Goal: Answer question/provide support: Share knowledge or assist other users

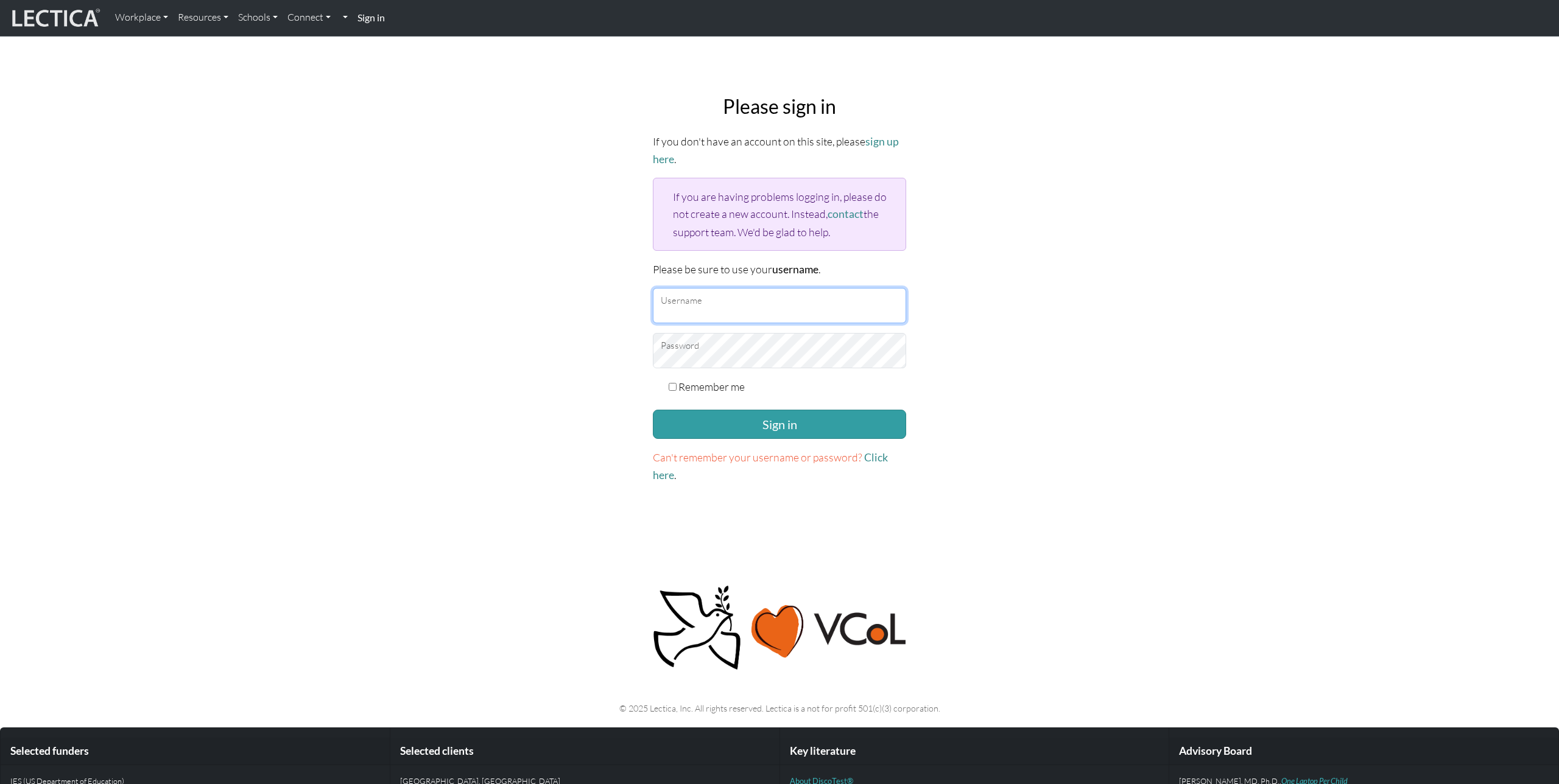
click at [710, 296] on input "Username" at bounding box center [779, 305] width 253 height 35
type input "nmaisano"
click at [775, 426] on button "Sign in" at bounding box center [779, 424] width 253 height 29
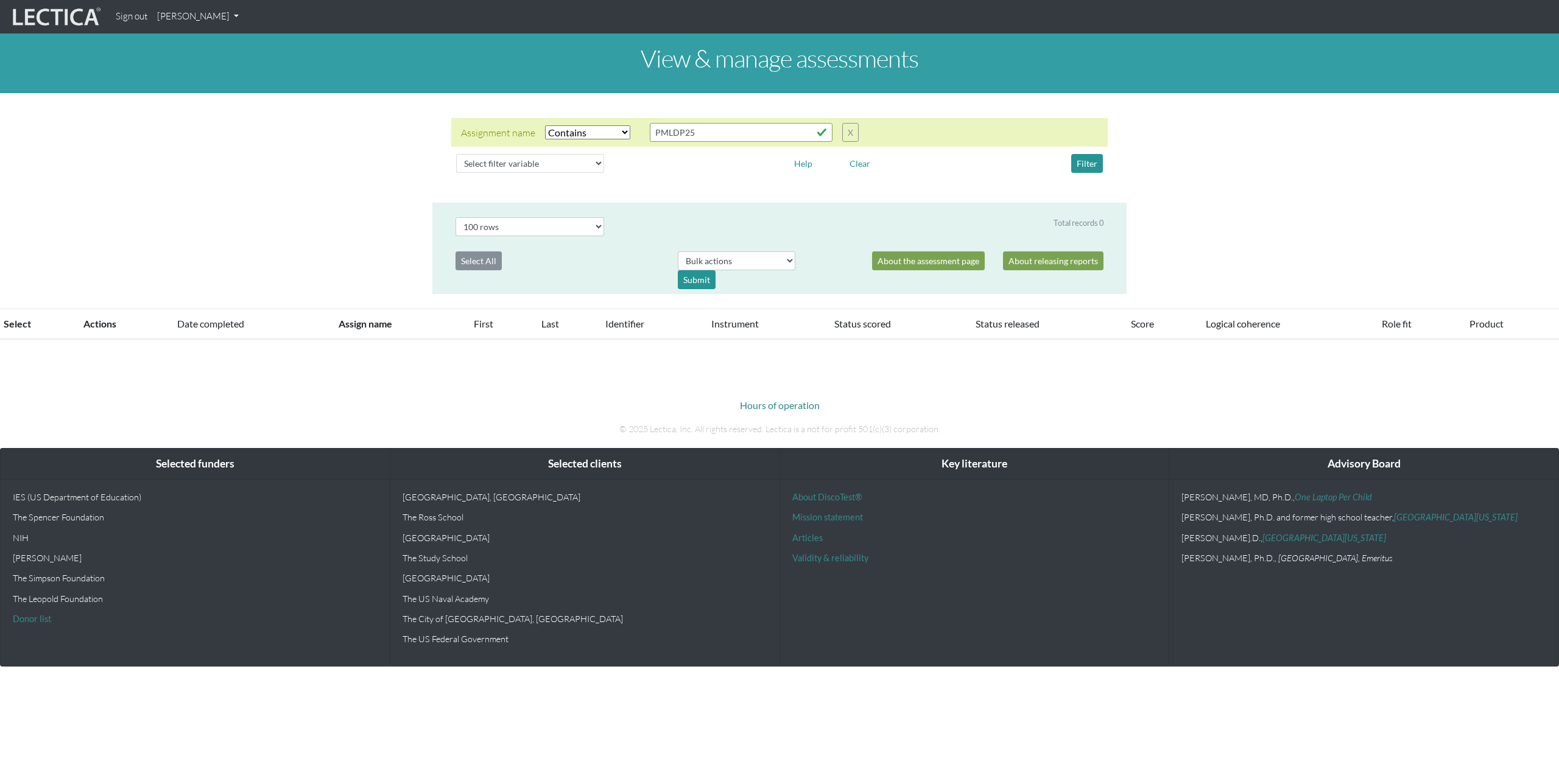
select select "icontains"
select select "100"
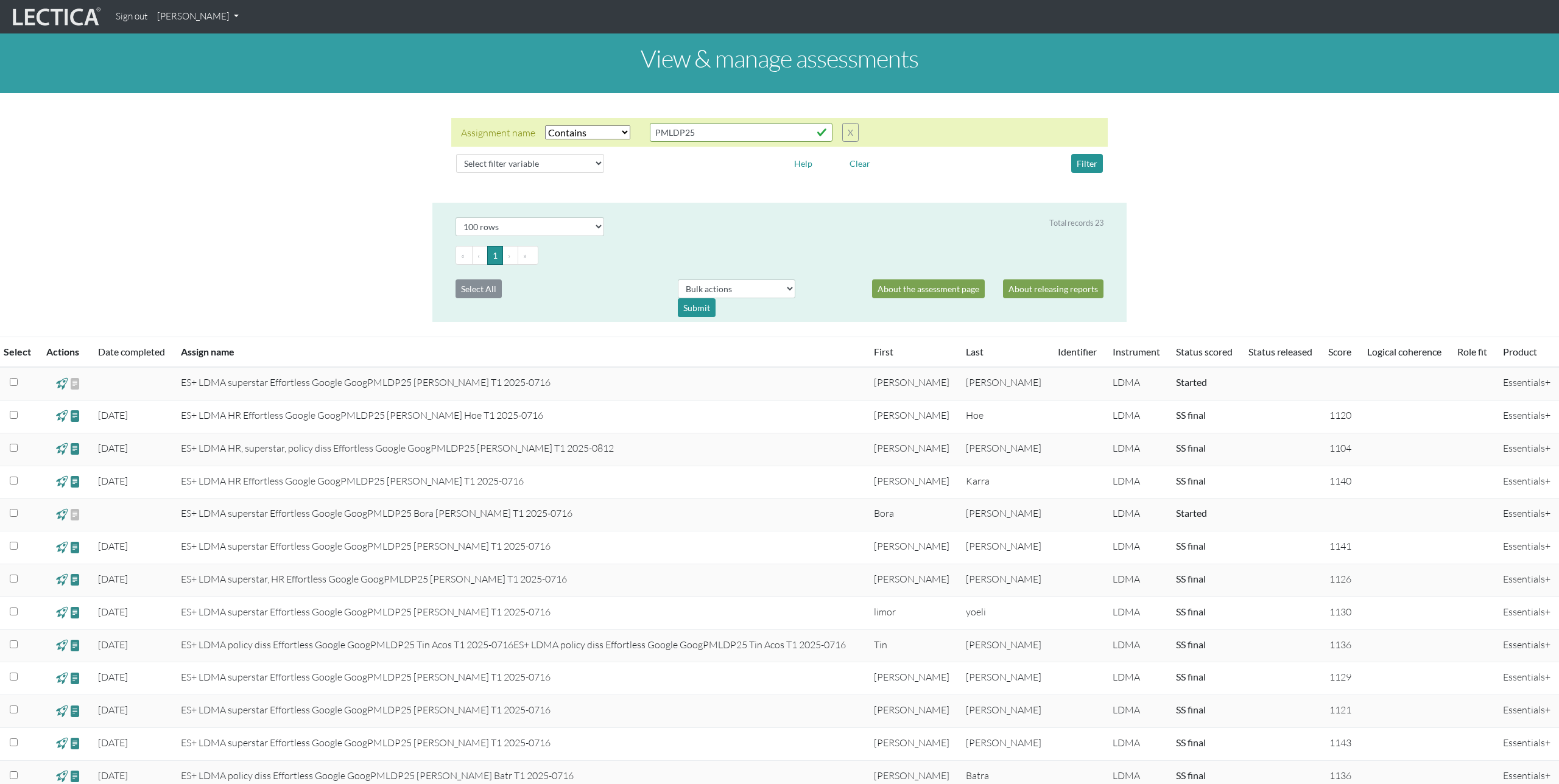
click at [228, 18] on link "[PERSON_NAME]" at bounding box center [197, 17] width 92 height 24
click at [221, 87] on link "Manage assignments" at bounding box center [213, 86] width 104 height 15
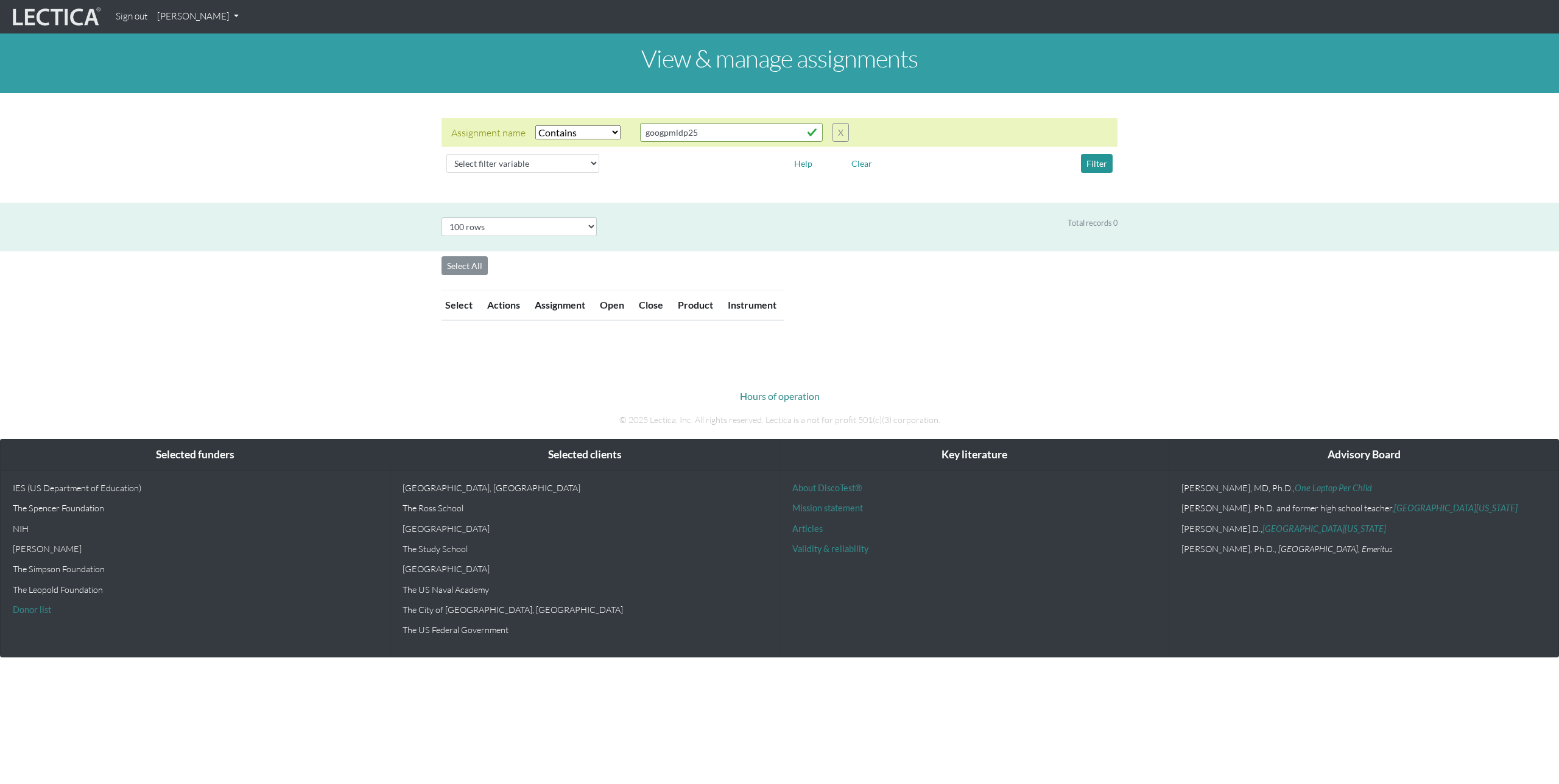
select select "icontains"
select select "100"
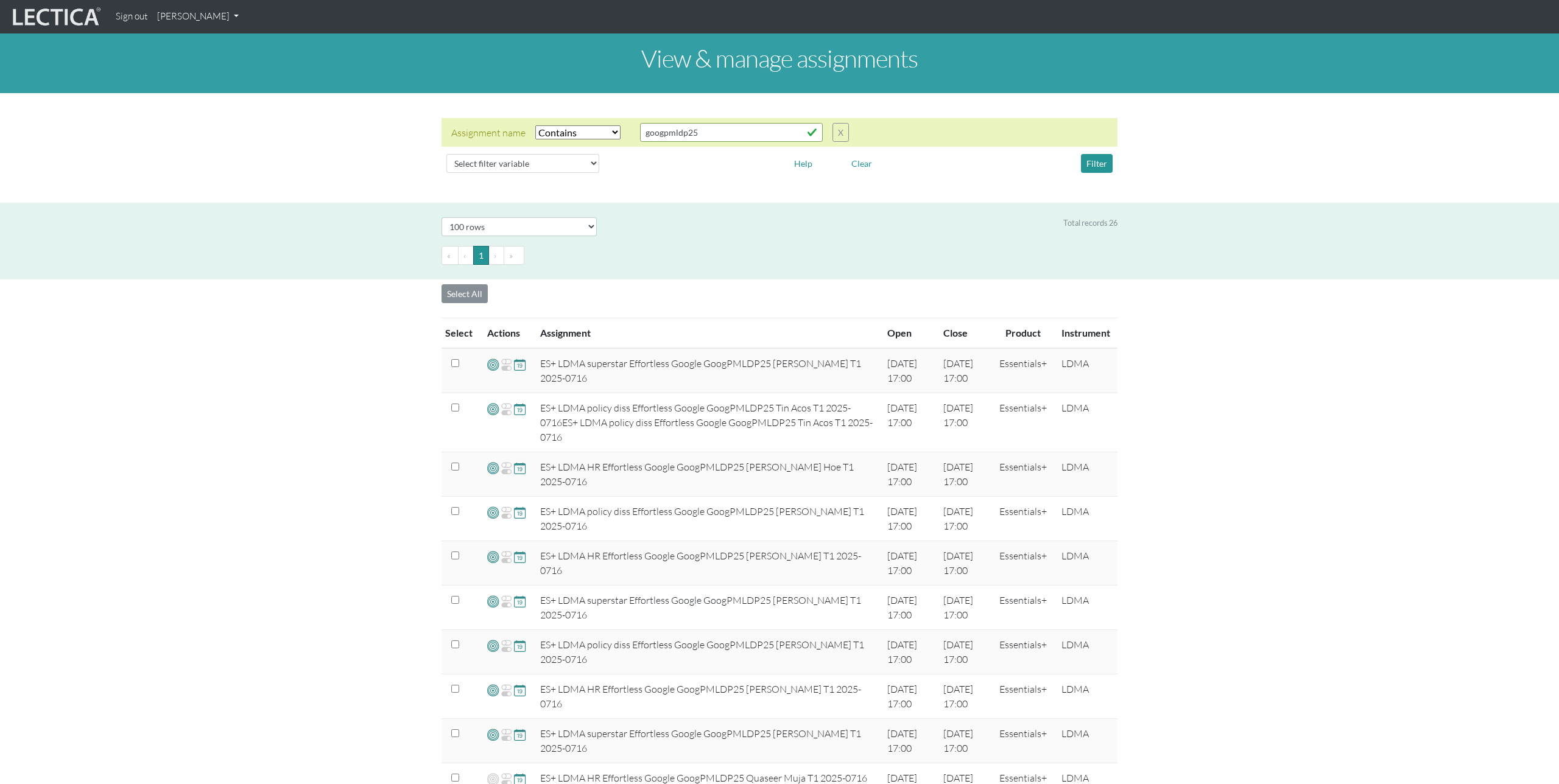
click at [204, 14] on link "[PERSON_NAME]" at bounding box center [197, 17] width 92 height 24
click at [195, 42] on link "My Profile" at bounding box center [214, 45] width 98 height 15
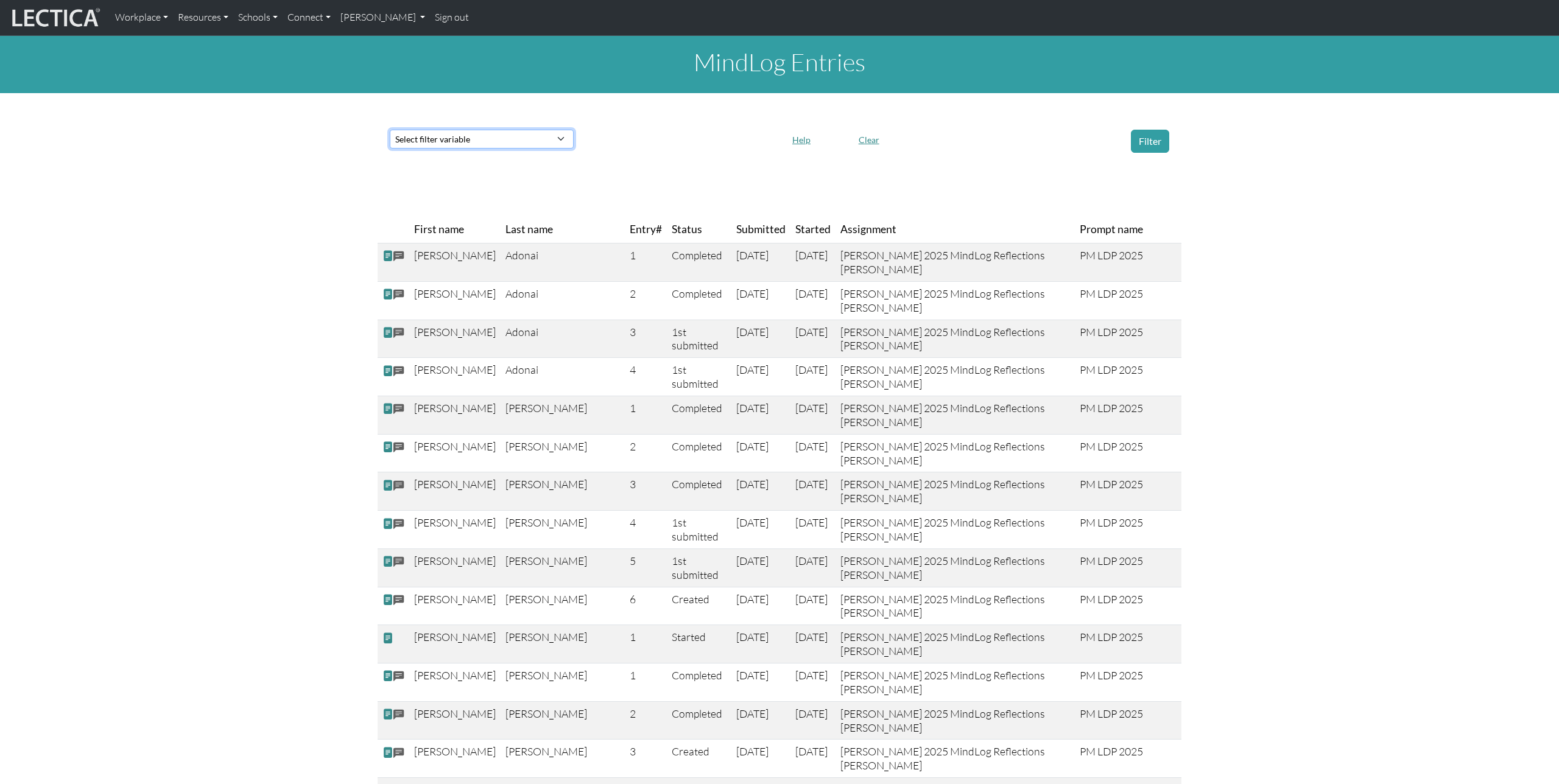
click at [559, 140] on select "Select filter variable First name Last name Entry# Status Submitted Started Ass…" at bounding box center [481, 138] width 184 height 19
select select "status"
click at [390, 148] on select "Select filter variable First name Last name Entry# Status Submitted Started Ass…" at bounding box center [481, 138] width 184 height 19
select select
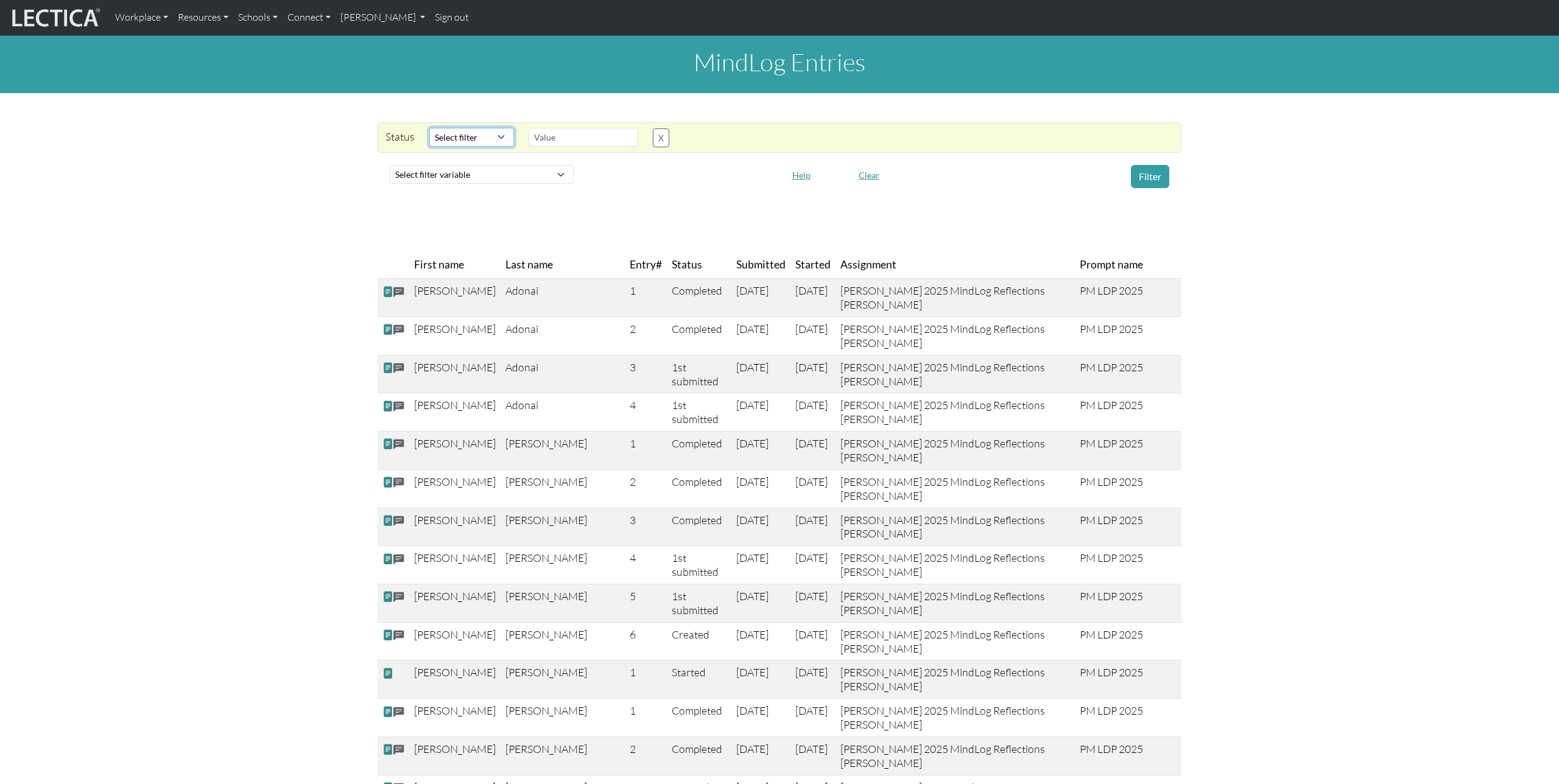
click at [497, 136] on select "Select filter Equals Contains Does not equal" at bounding box center [471, 137] width 85 height 19
select select "not_iexact"
click at [429, 128] on select "Select filter Equals Contains Does not equal" at bounding box center [471, 137] width 85 height 19
click at [606, 136] on input "text" at bounding box center [583, 137] width 109 height 19
type input "Completed"
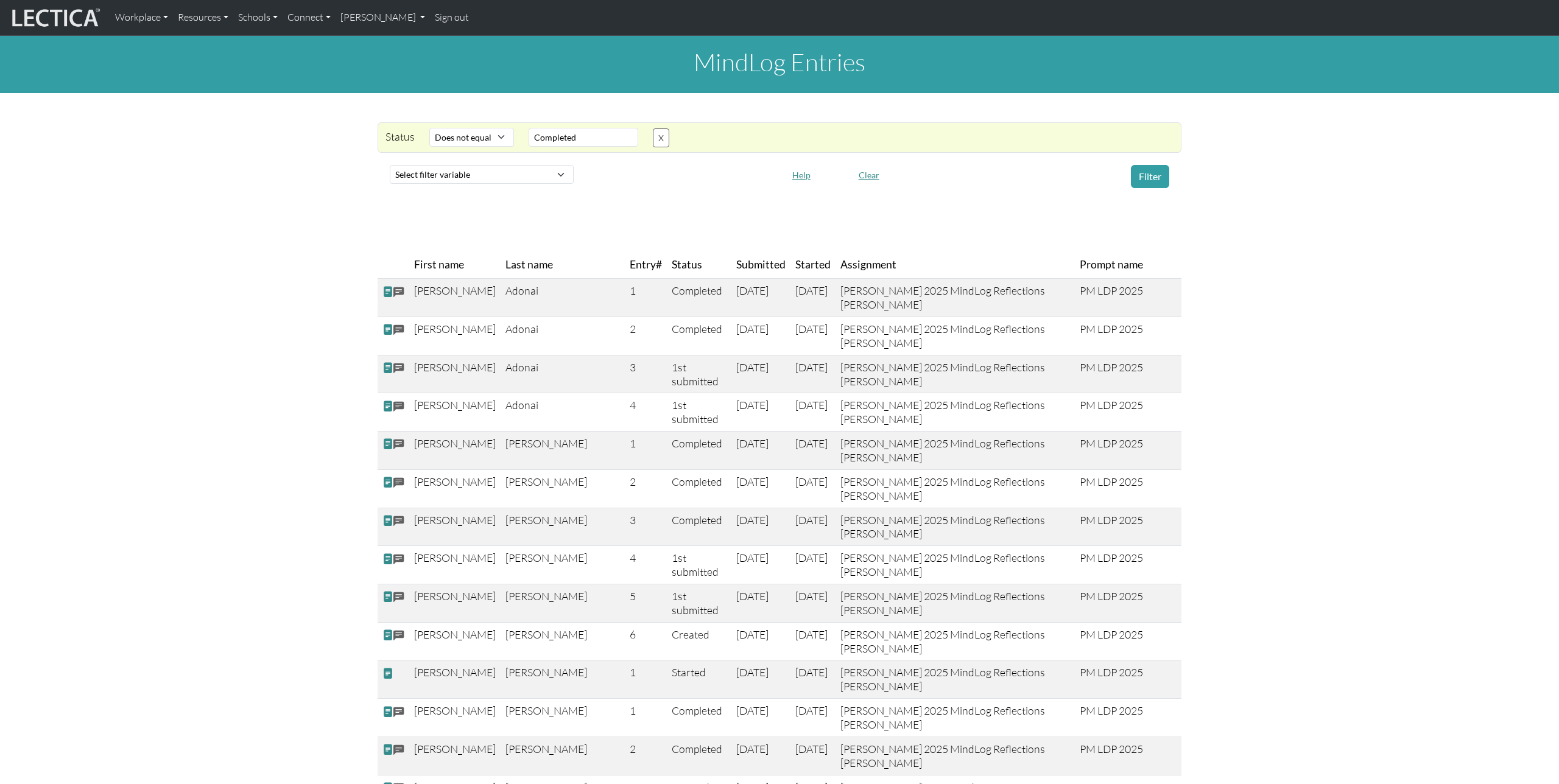
click at [1140, 176] on button "Filter" at bounding box center [1150, 176] width 39 height 23
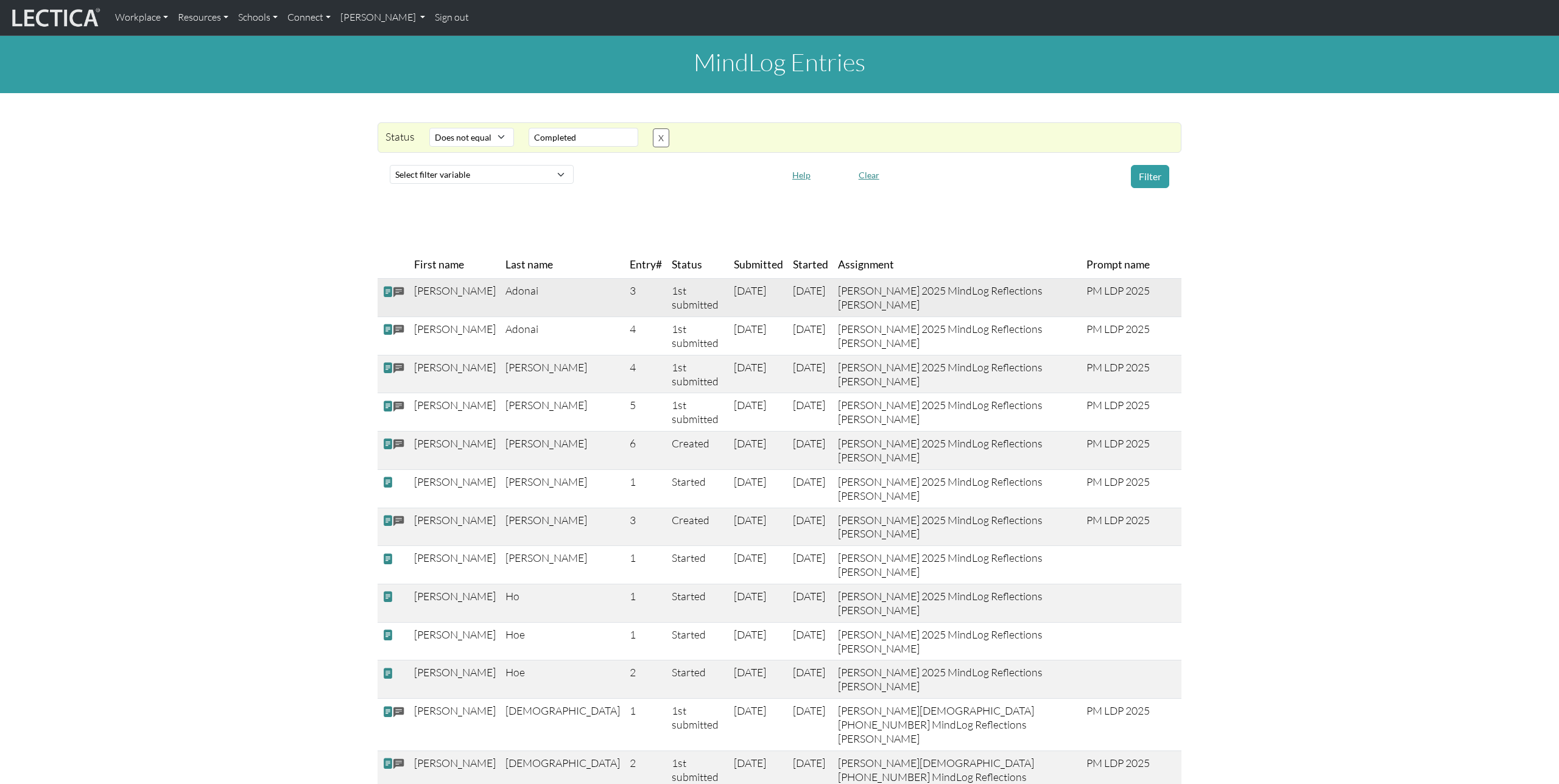
click at [388, 298] on span at bounding box center [387, 291] width 11 height 13
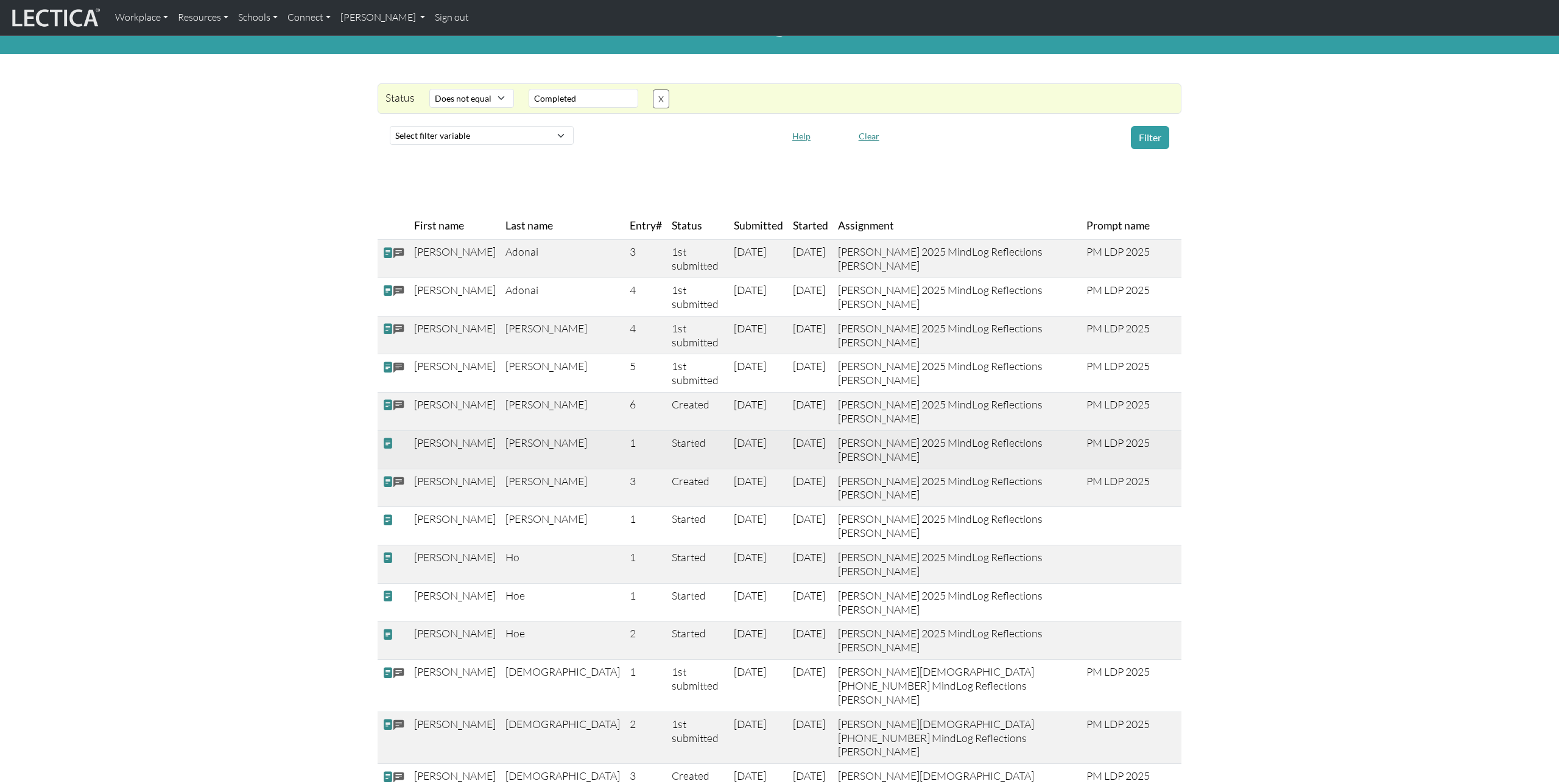
click at [388, 450] on span at bounding box center [387, 443] width 11 height 13
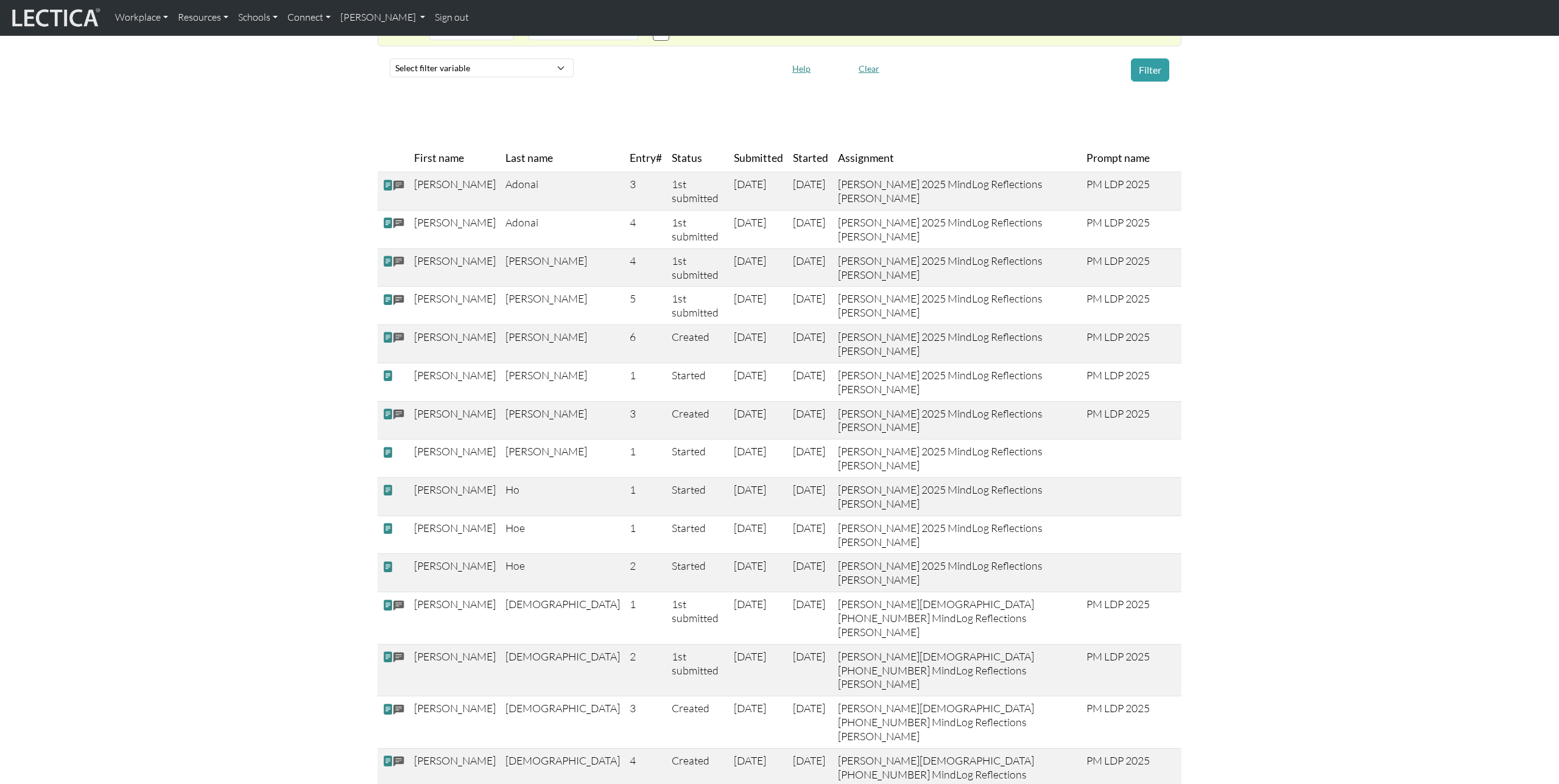
scroll to position [109, 0]
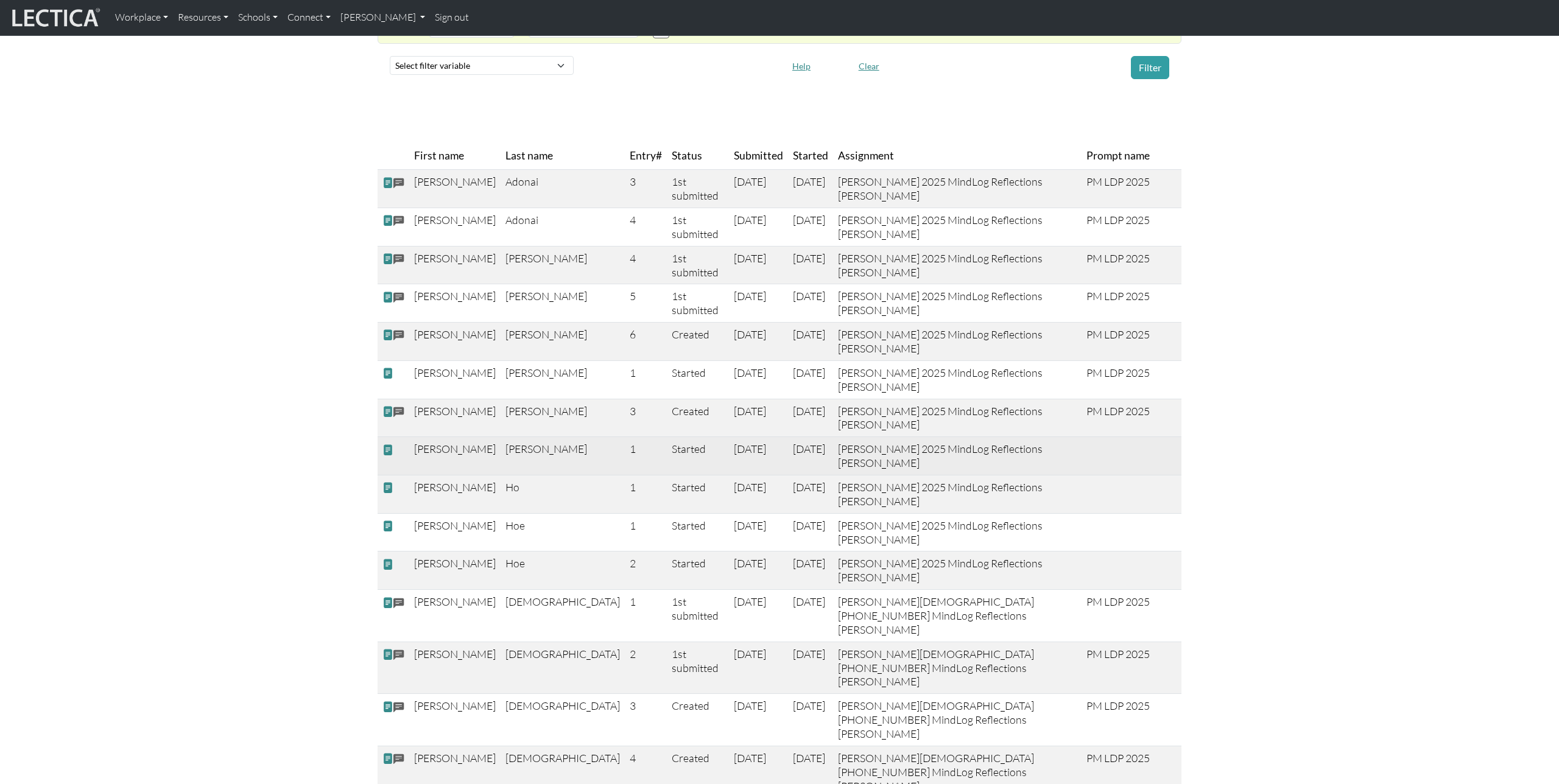
click at [387, 456] on span at bounding box center [387, 449] width 11 height 13
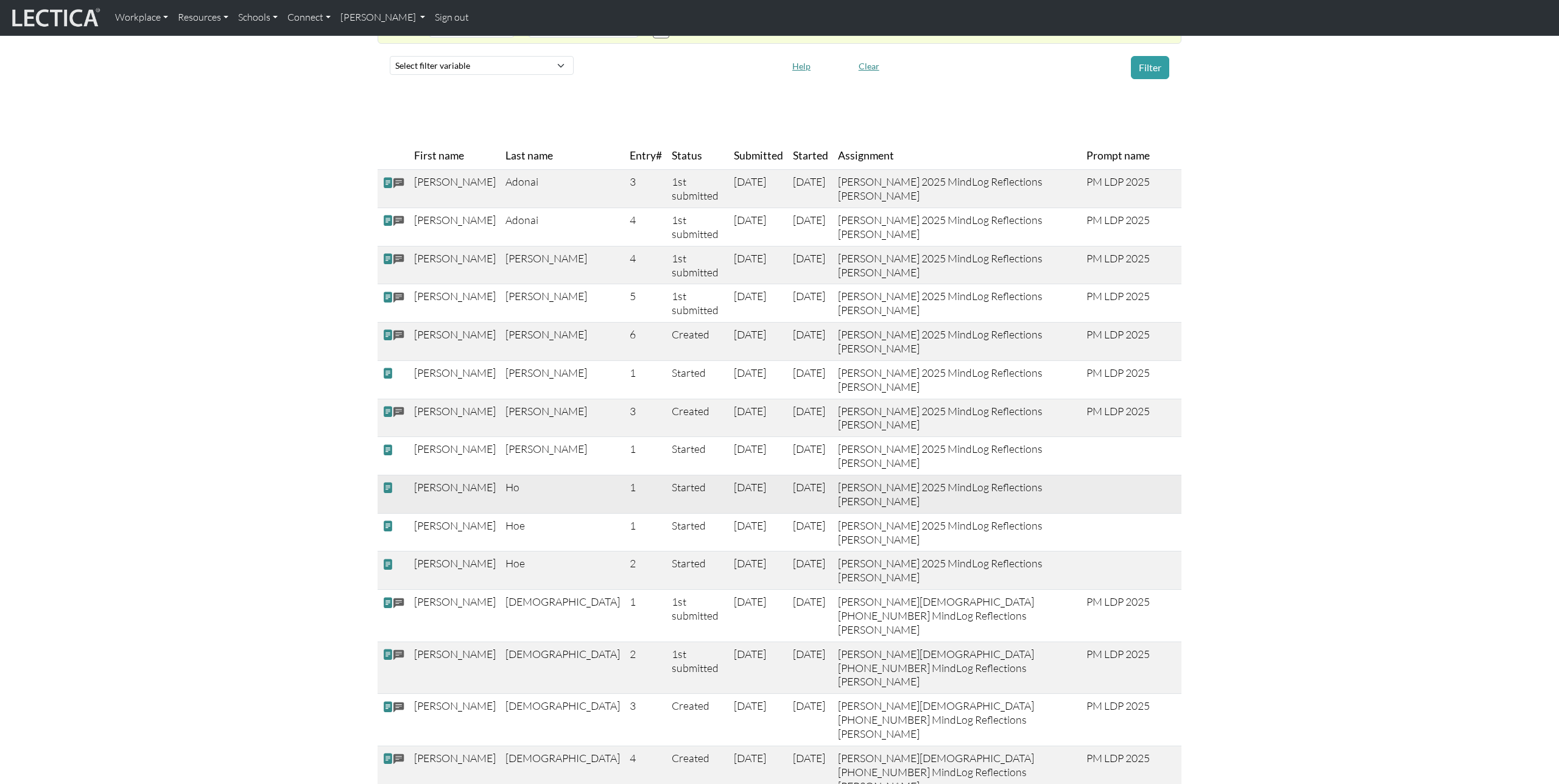
click at [386, 494] on span at bounding box center [387, 488] width 11 height 13
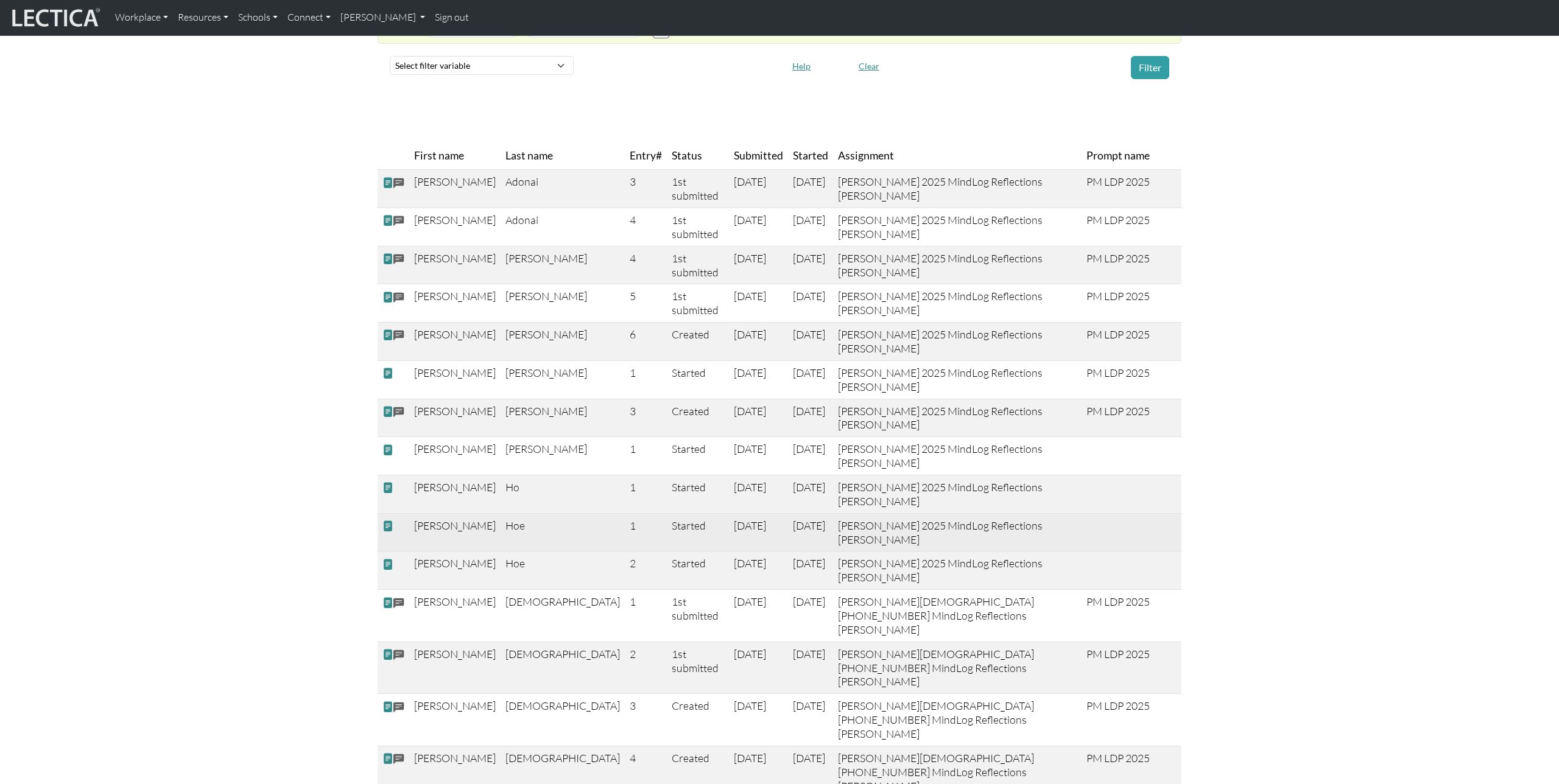
click at [389, 532] on span at bounding box center [387, 526] width 11 height 13
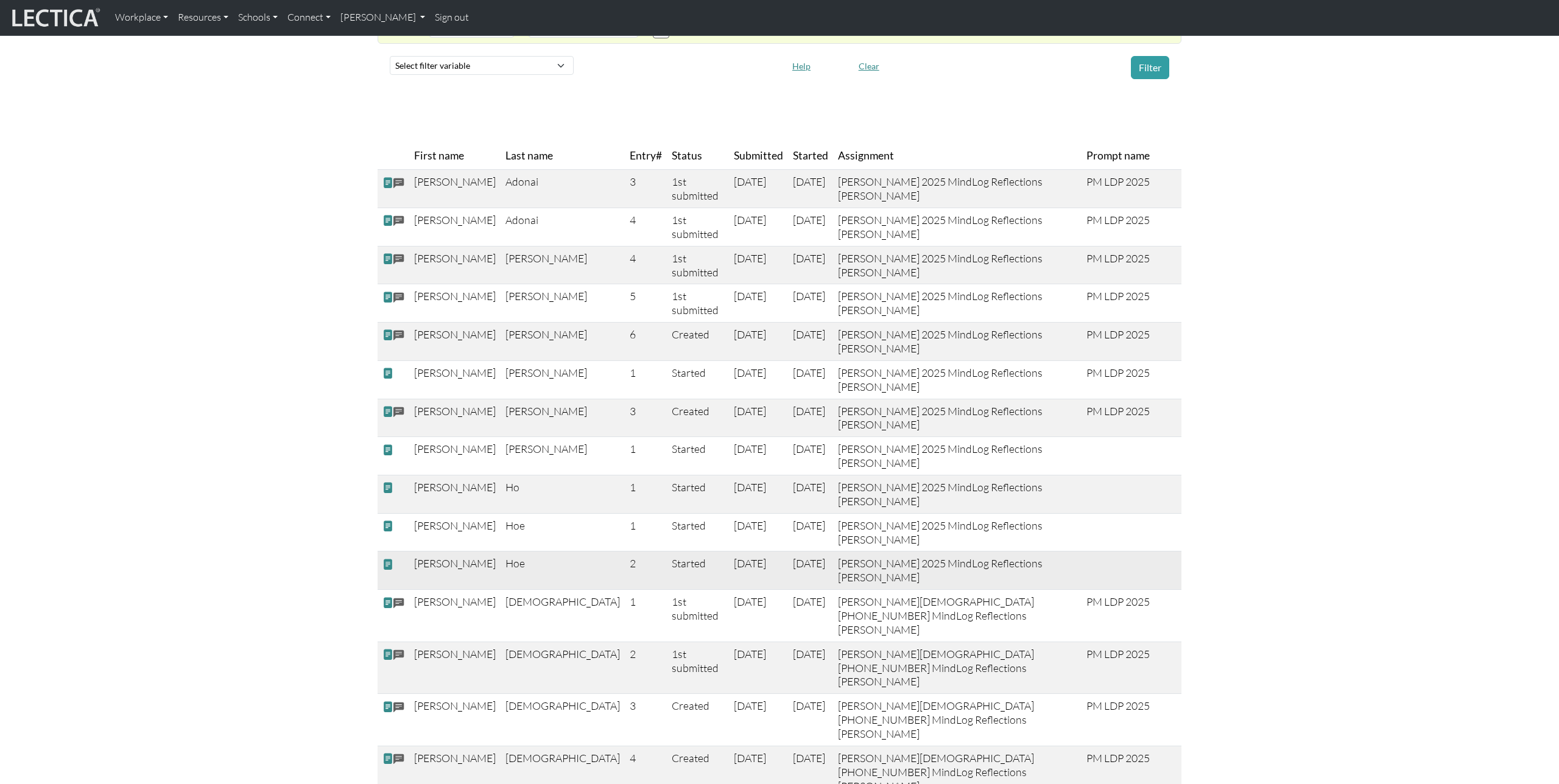
click at [387, 571] on span at bounding box center [387, 564] width 11 height 13
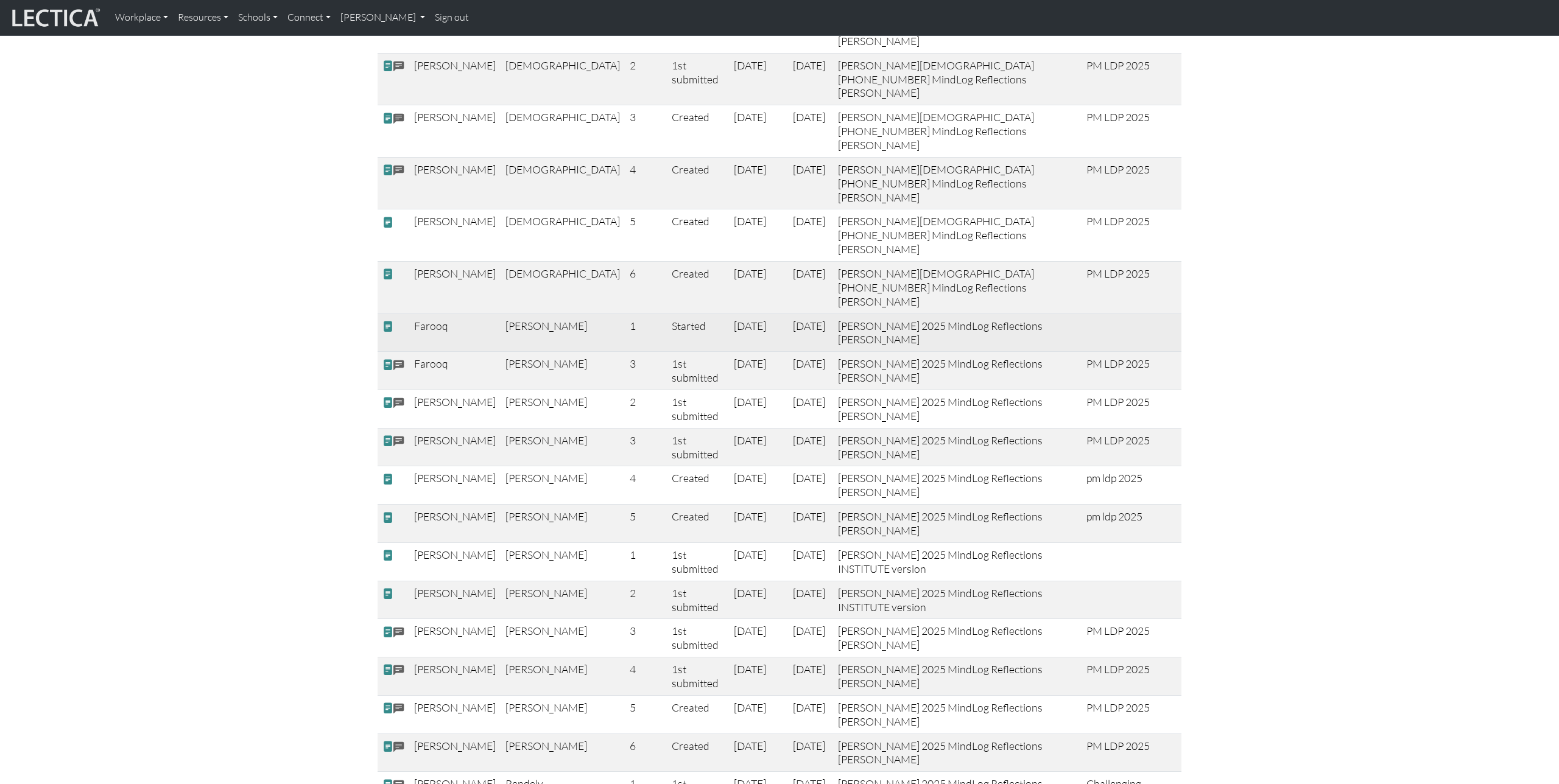
scroll to position [686, 0]
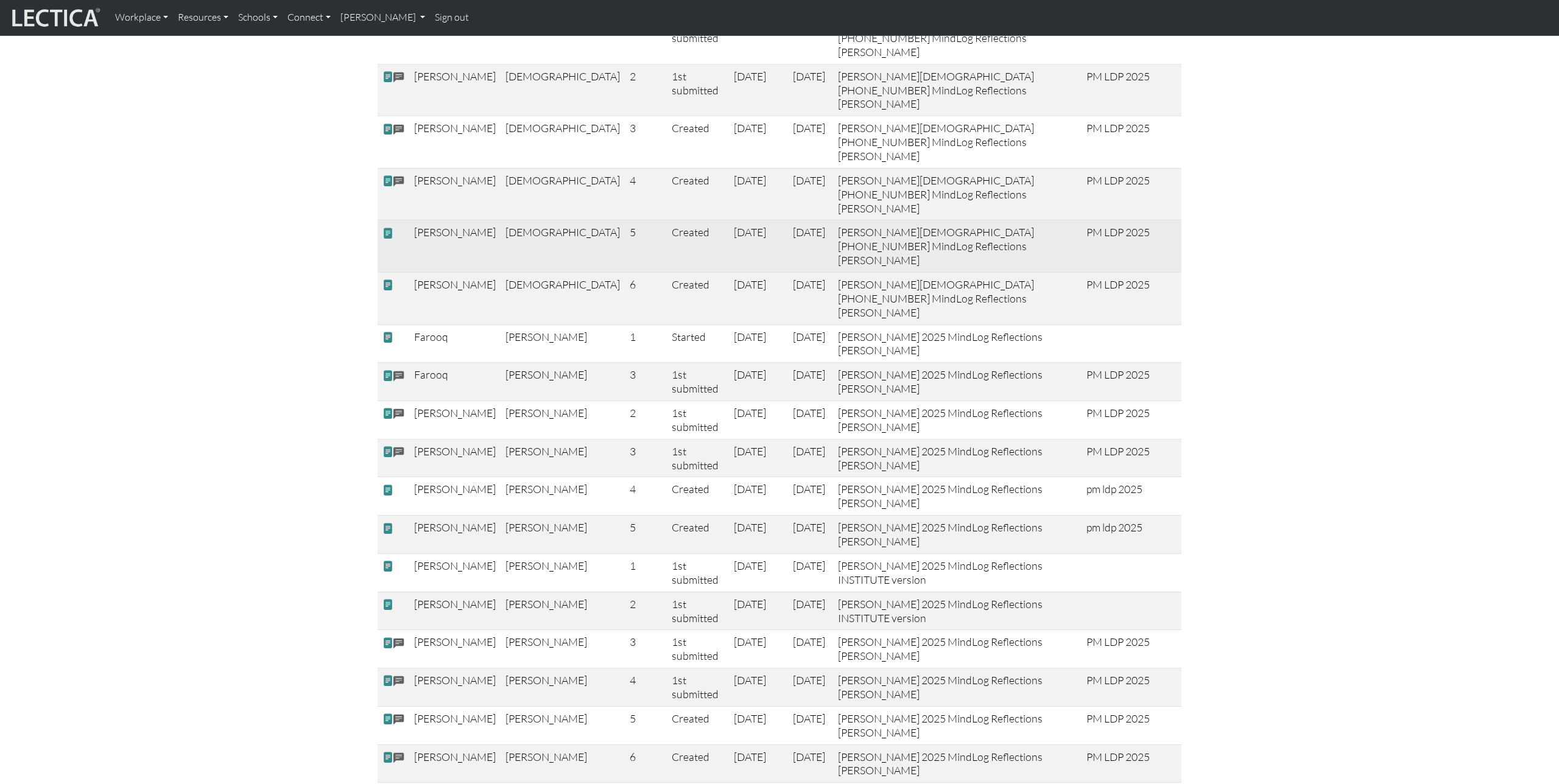
click at [389, 227] on span at bounding box center [387, 233] width 11 height 13
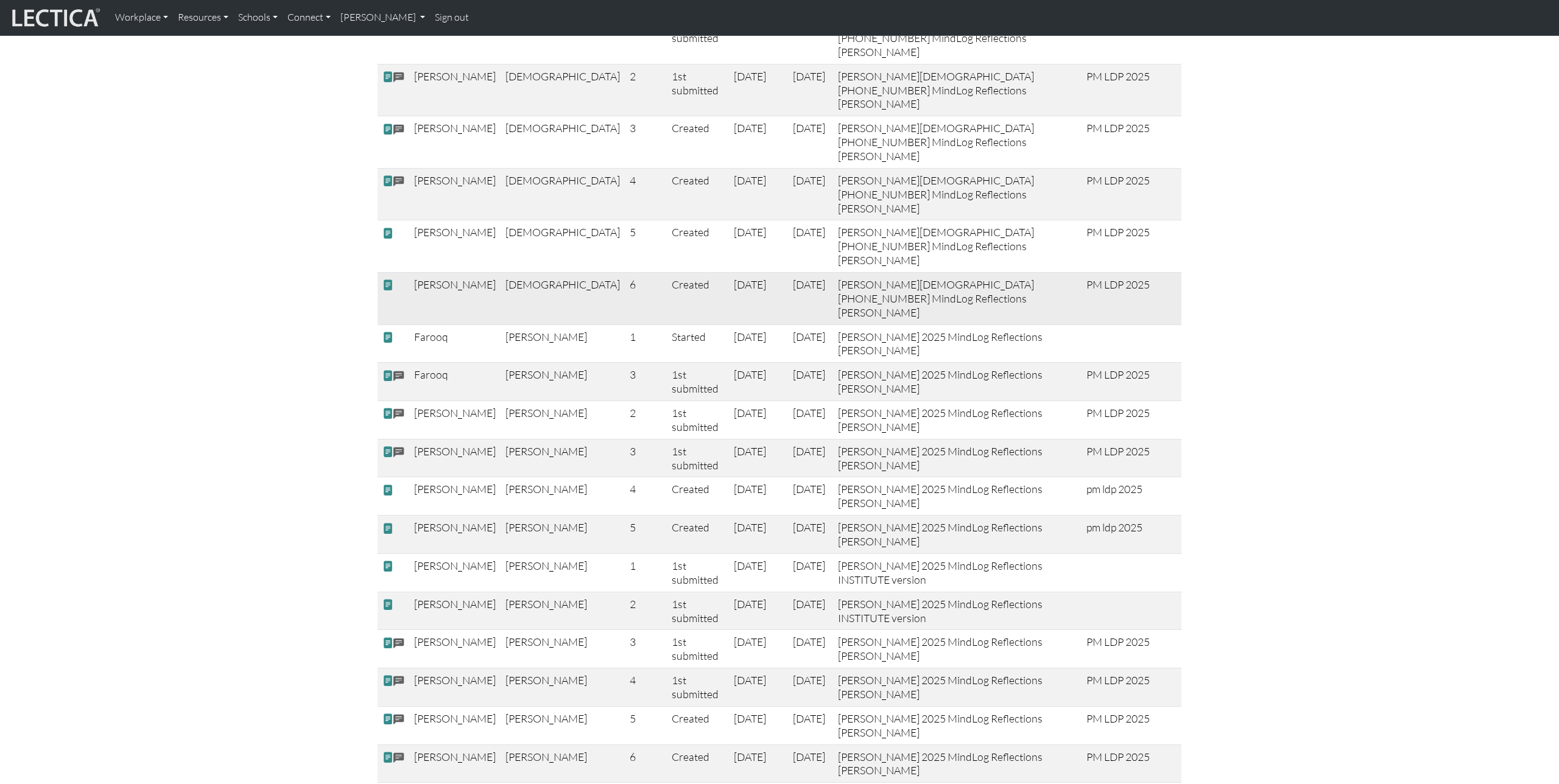
click at [388, 278] on span at bounding box center [387, 284] width 11 height 13
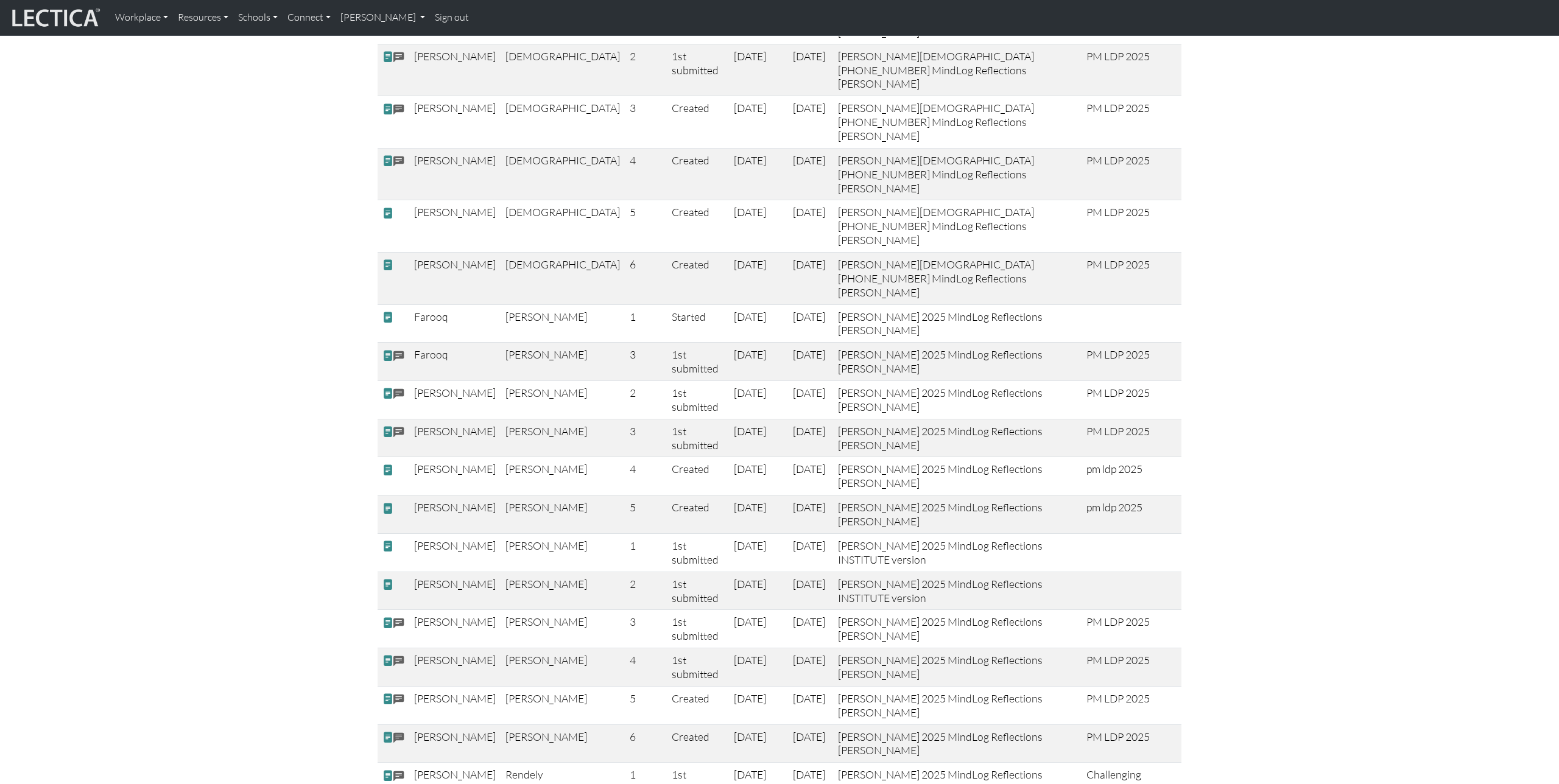
scroll to position [708, 0]
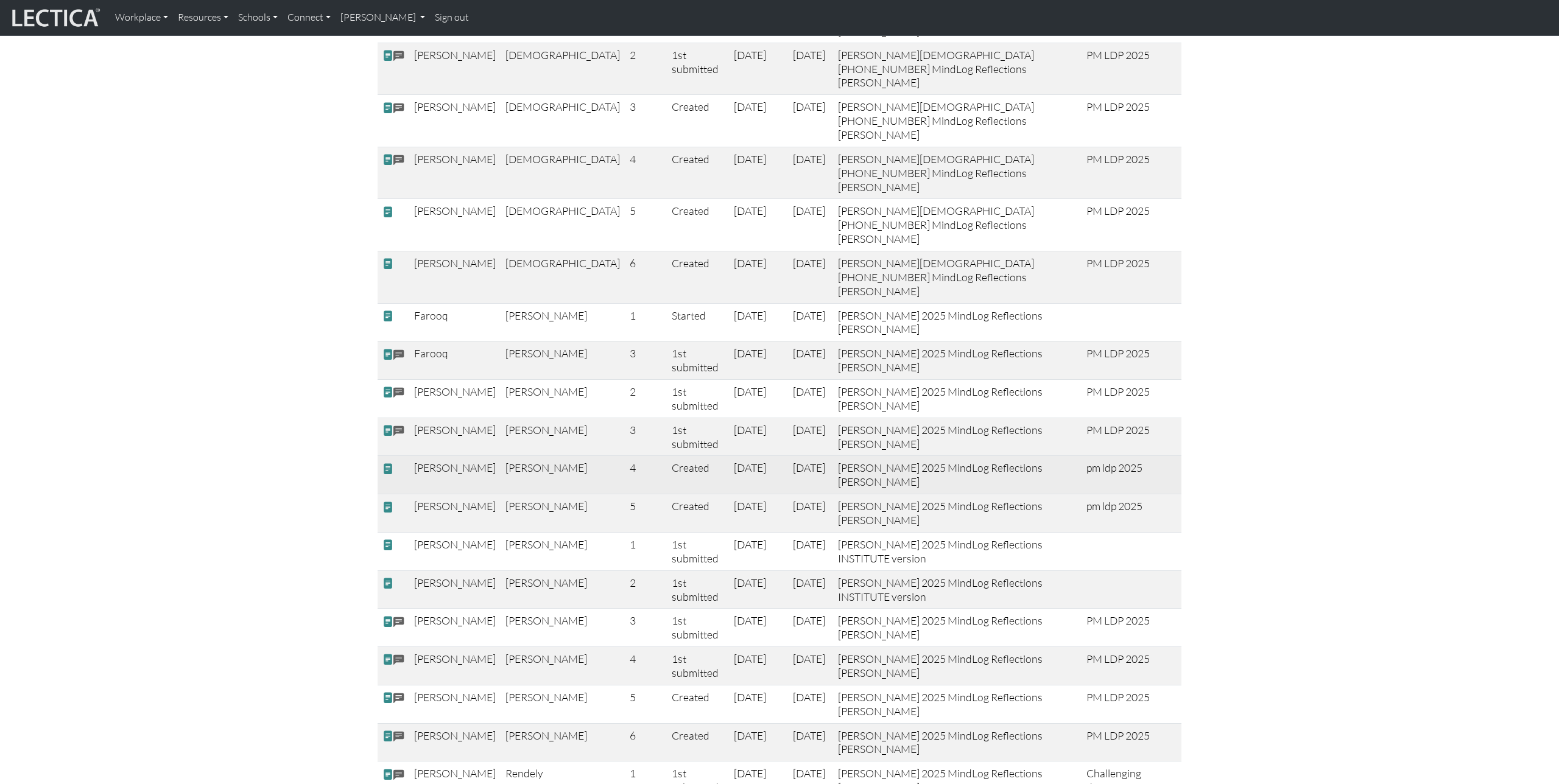
click at [389, 462] on span at bounding box center [387, 468] width 11 height 13
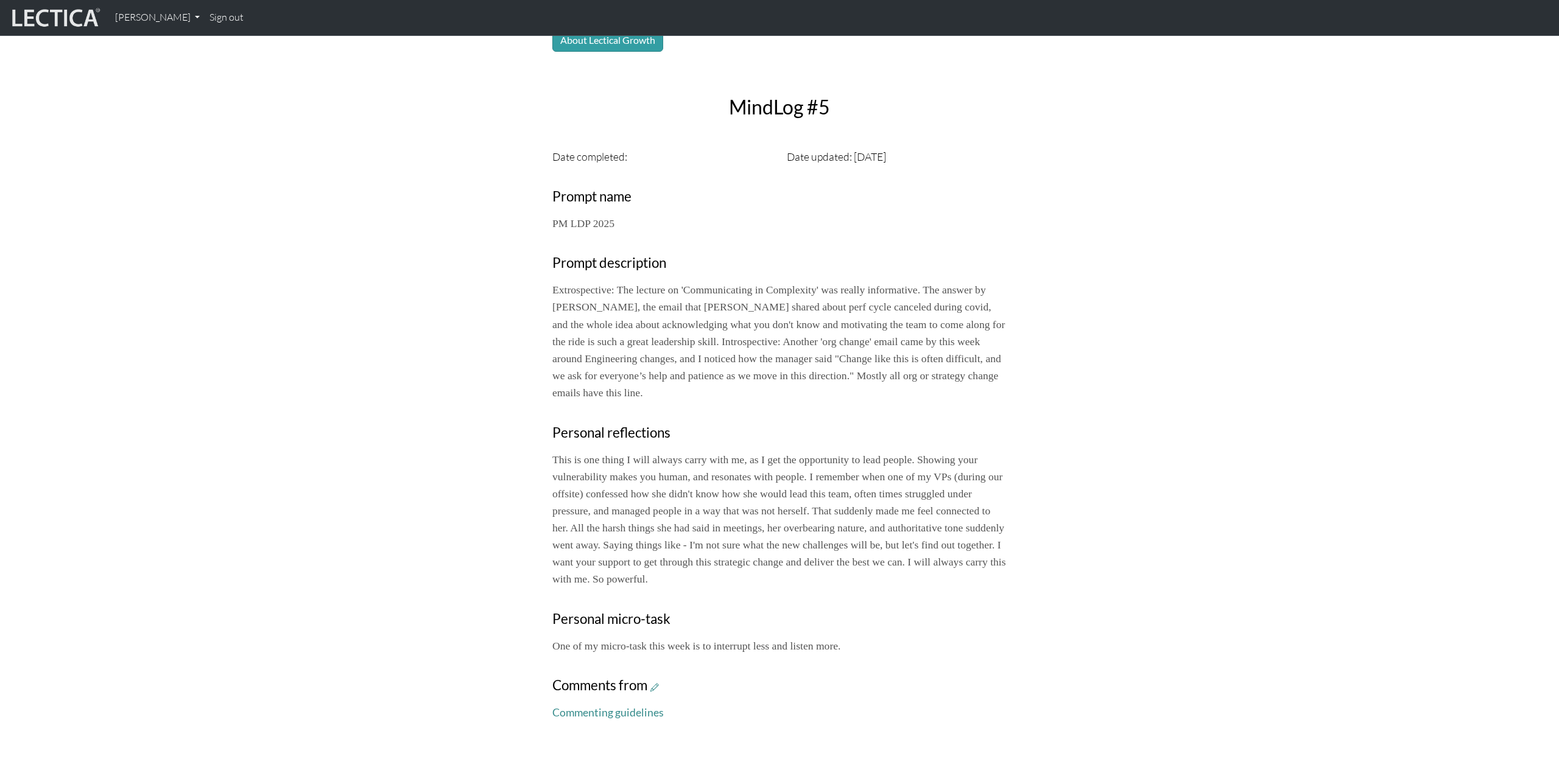
scroll to position [403, 0]
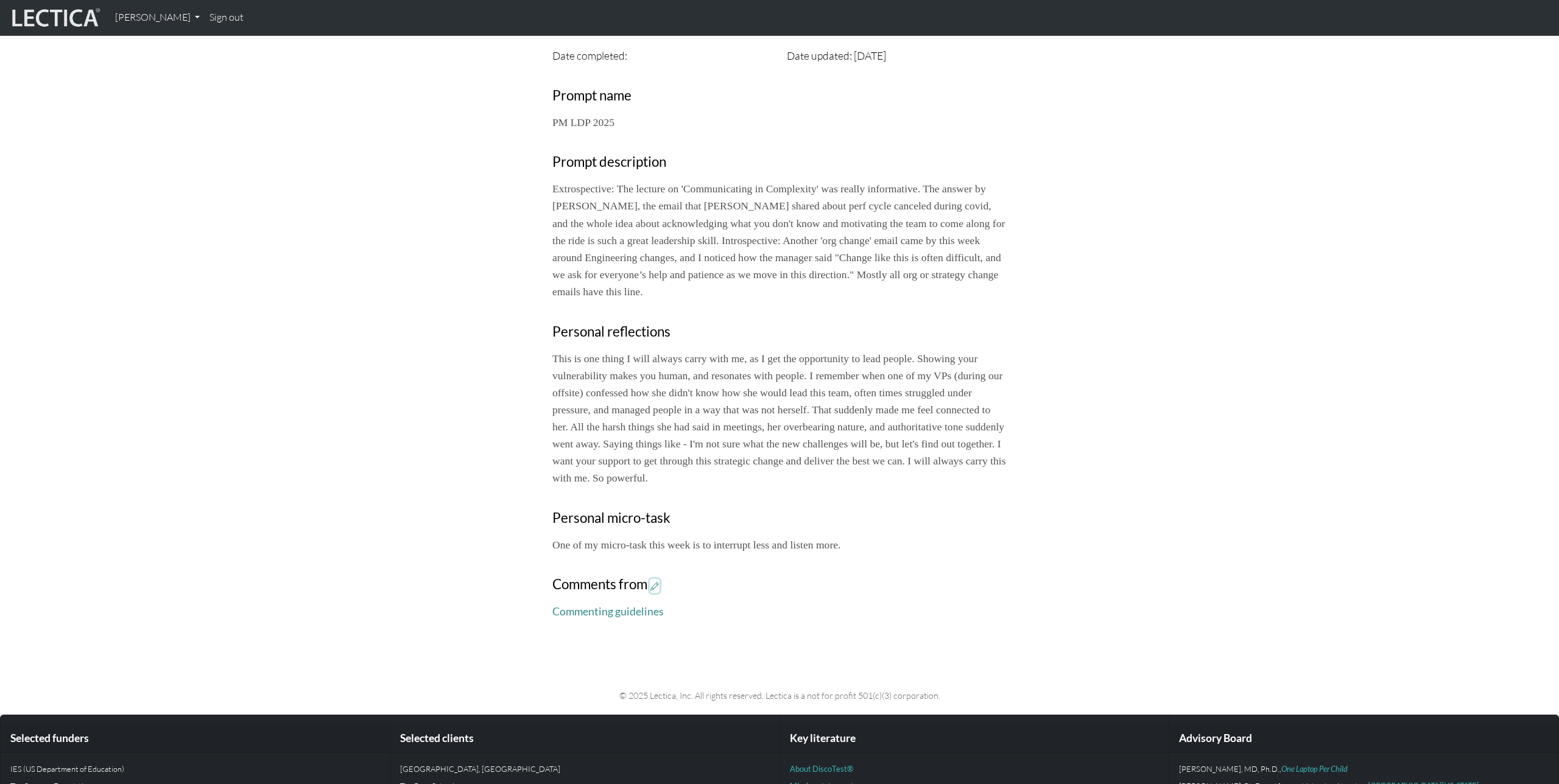
click at [655, 585] on icon at bounding box center [654, 586] width 8 height 10
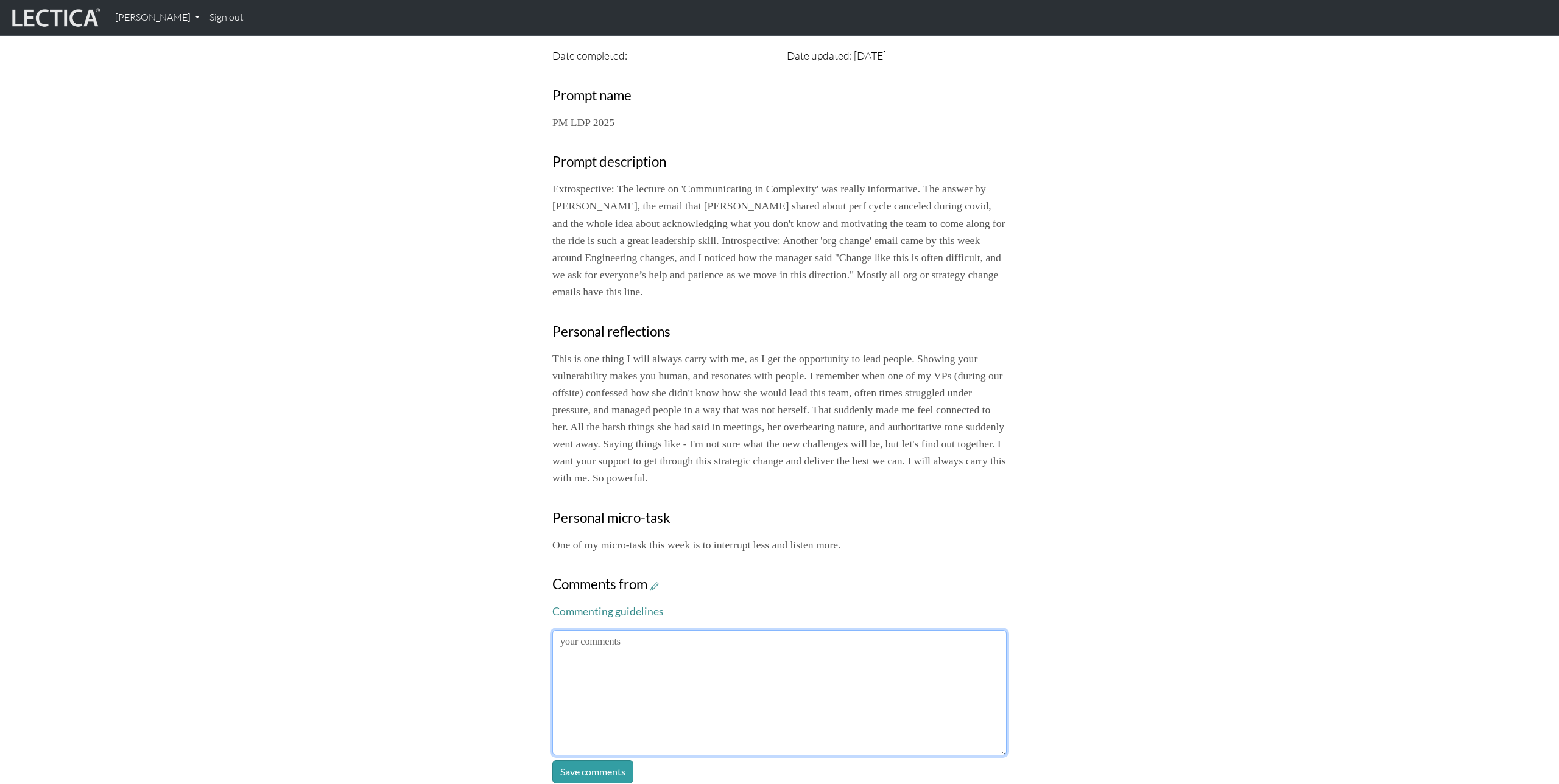
click at [787, 669] on textarea at bounding box center [780, 692] width 454 height 125
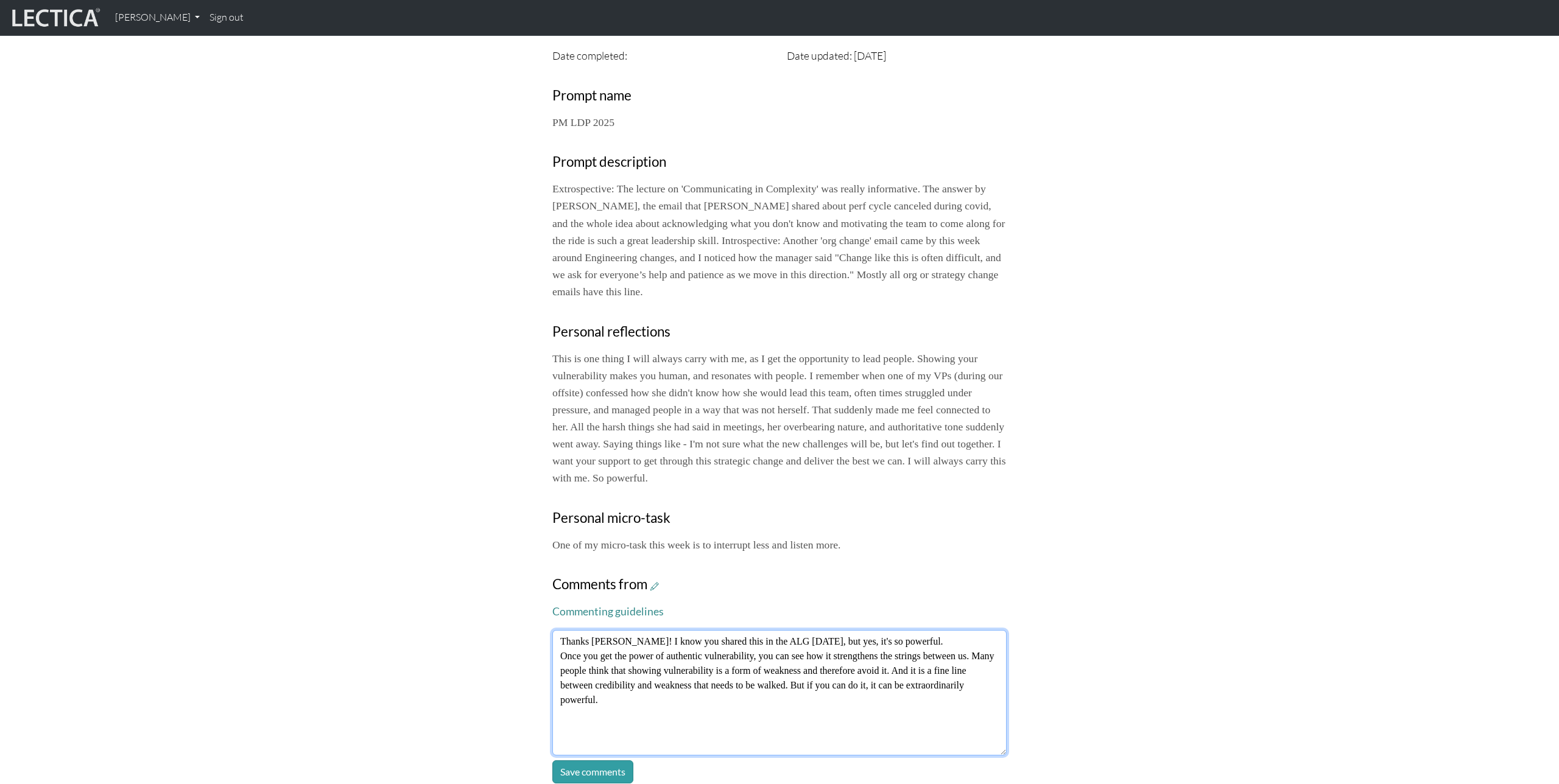
scroll to position [660, 0]
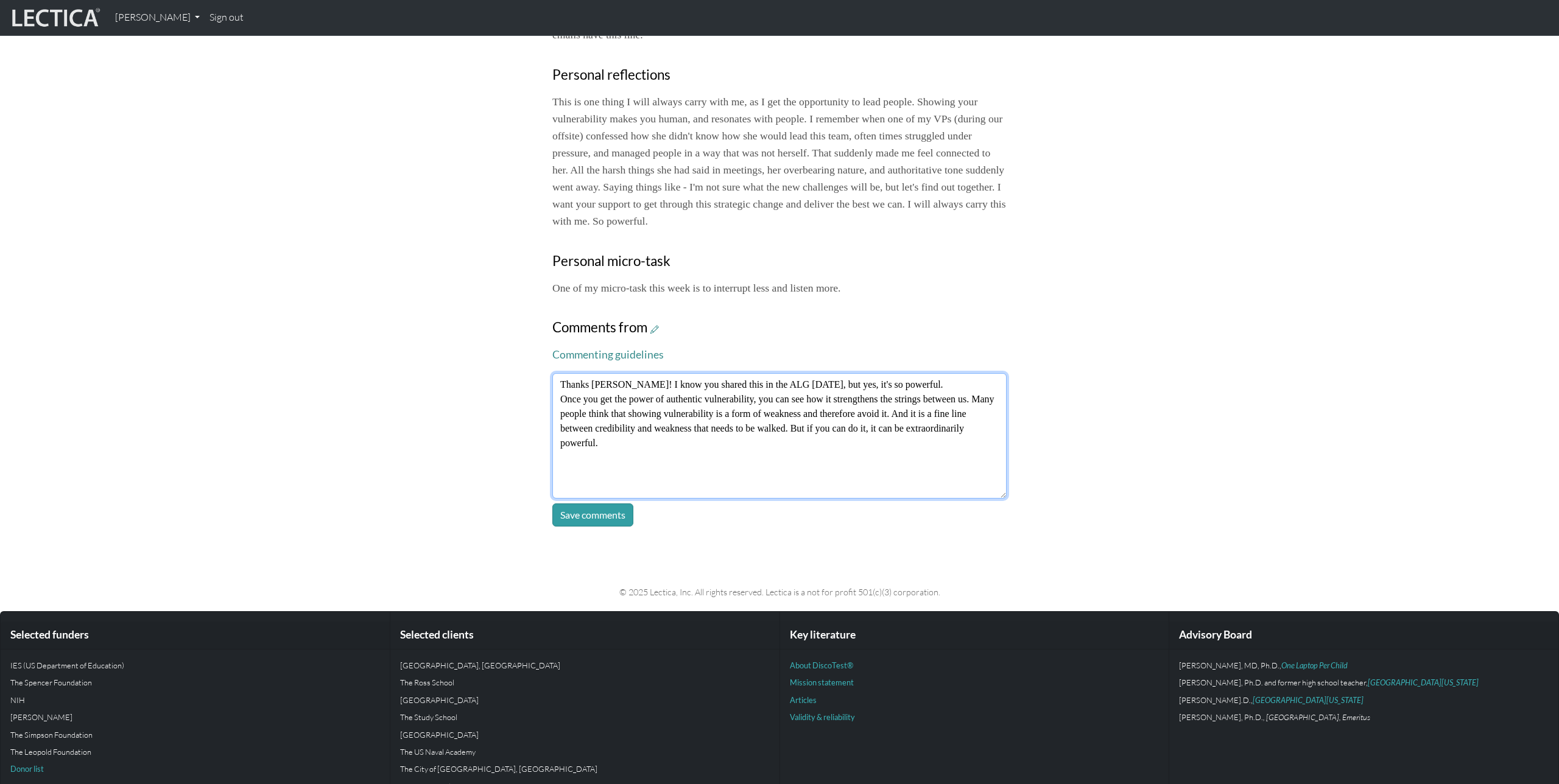
type textarea "Thanks [PERSON_NAME]! I know you shared this in the ALG [DATE], but yes, it's s…"
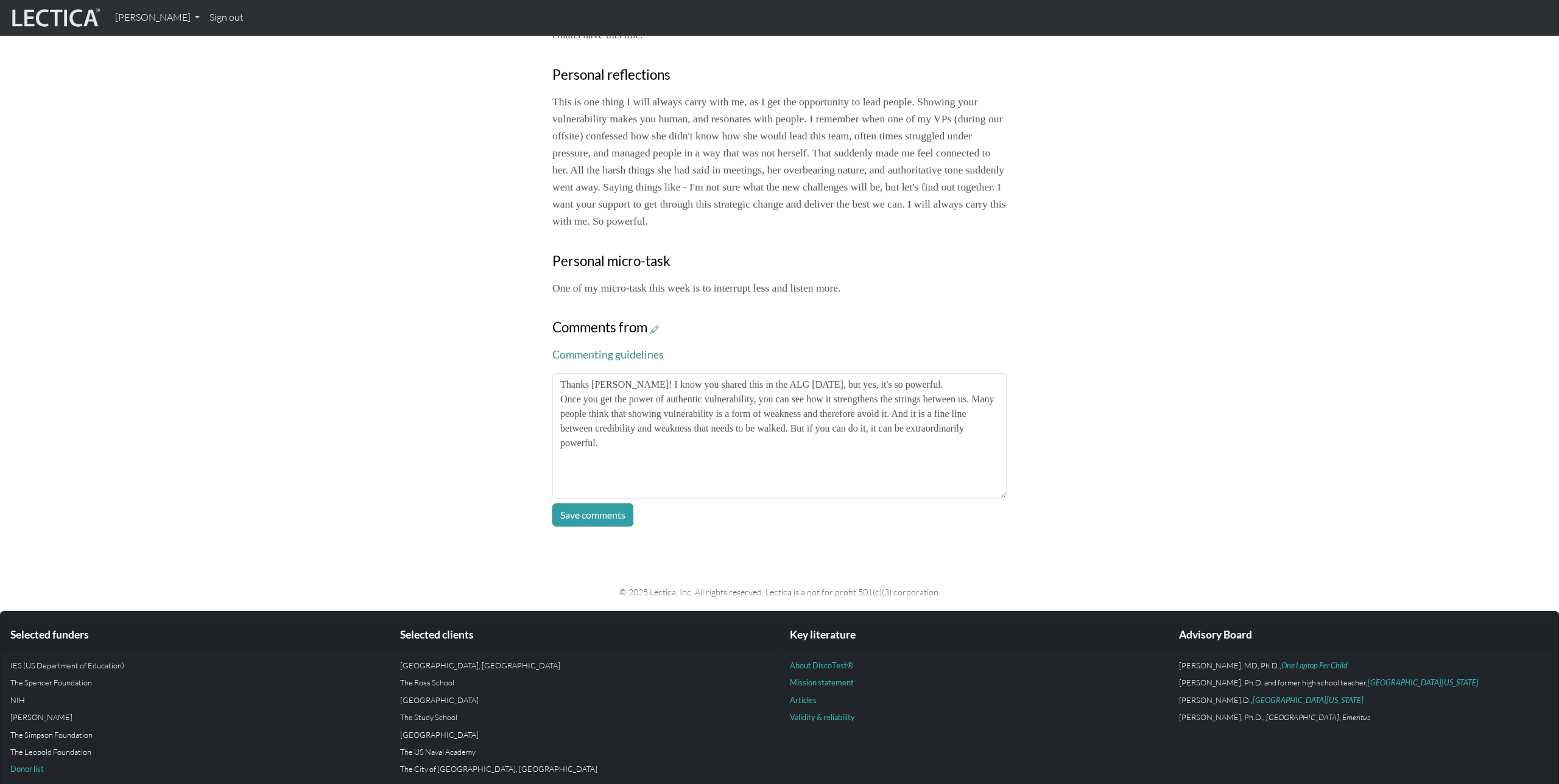
click at [594, 773] on p "The City of [GEOGRAPHIC_DATA], [GEOGRAPHIC_DATA]" at bounding box center [585, 768] width 369 height 12
click at [600, 517] on button "Save comments" at bounding box center [593, 514] width 81 height 23
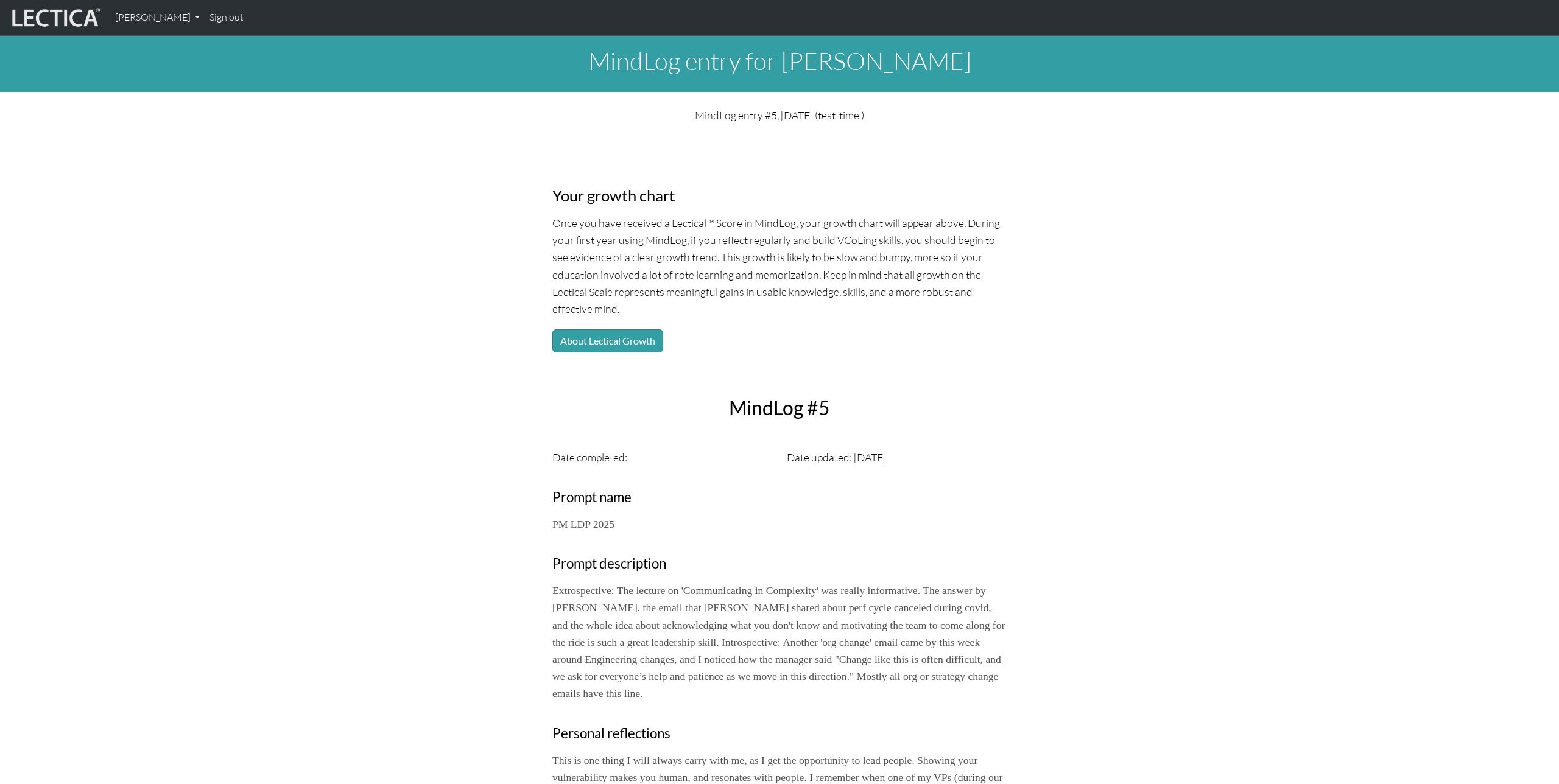
scroll to position [0, 0]
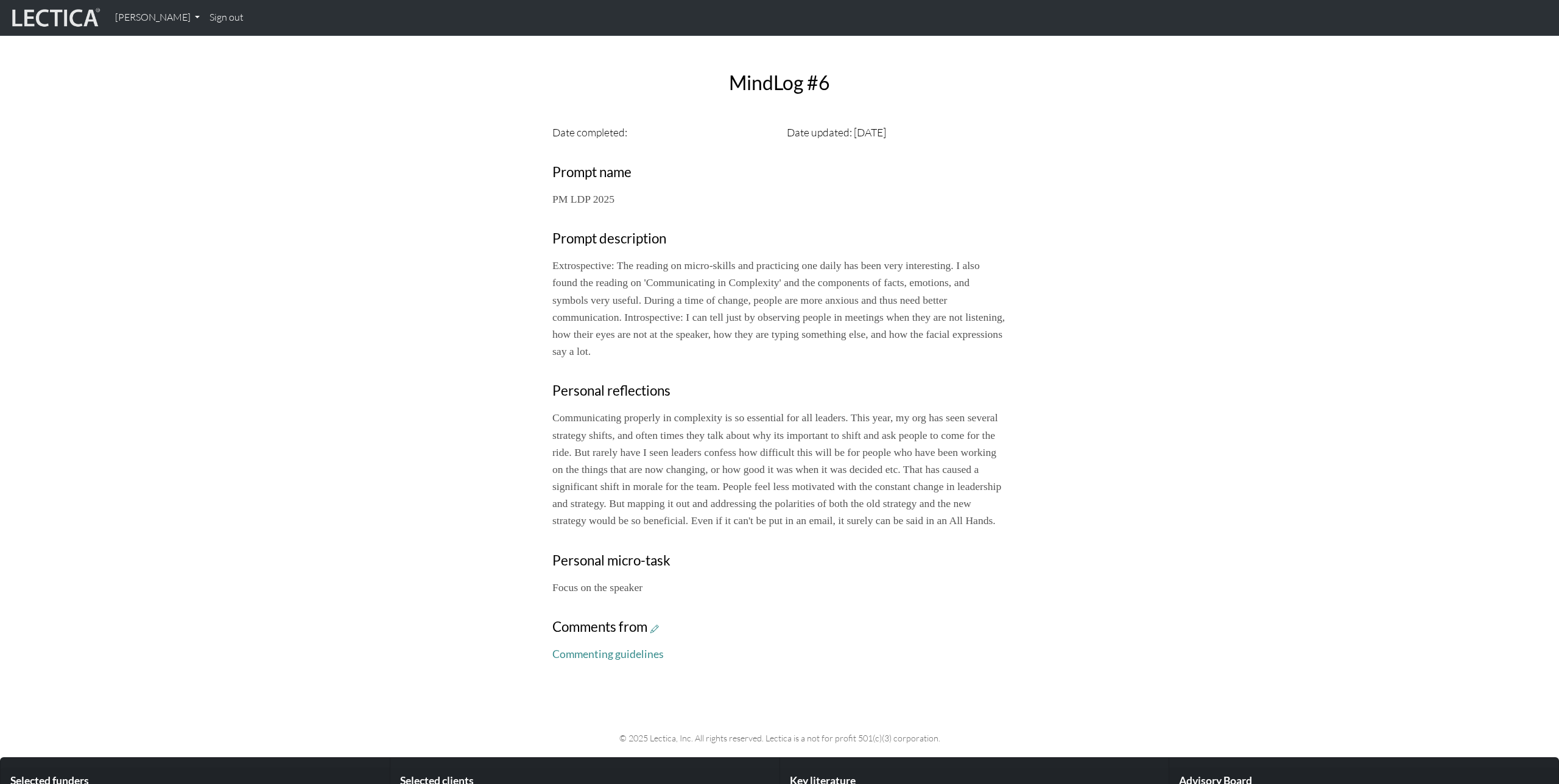
scroll to position [328, 0]
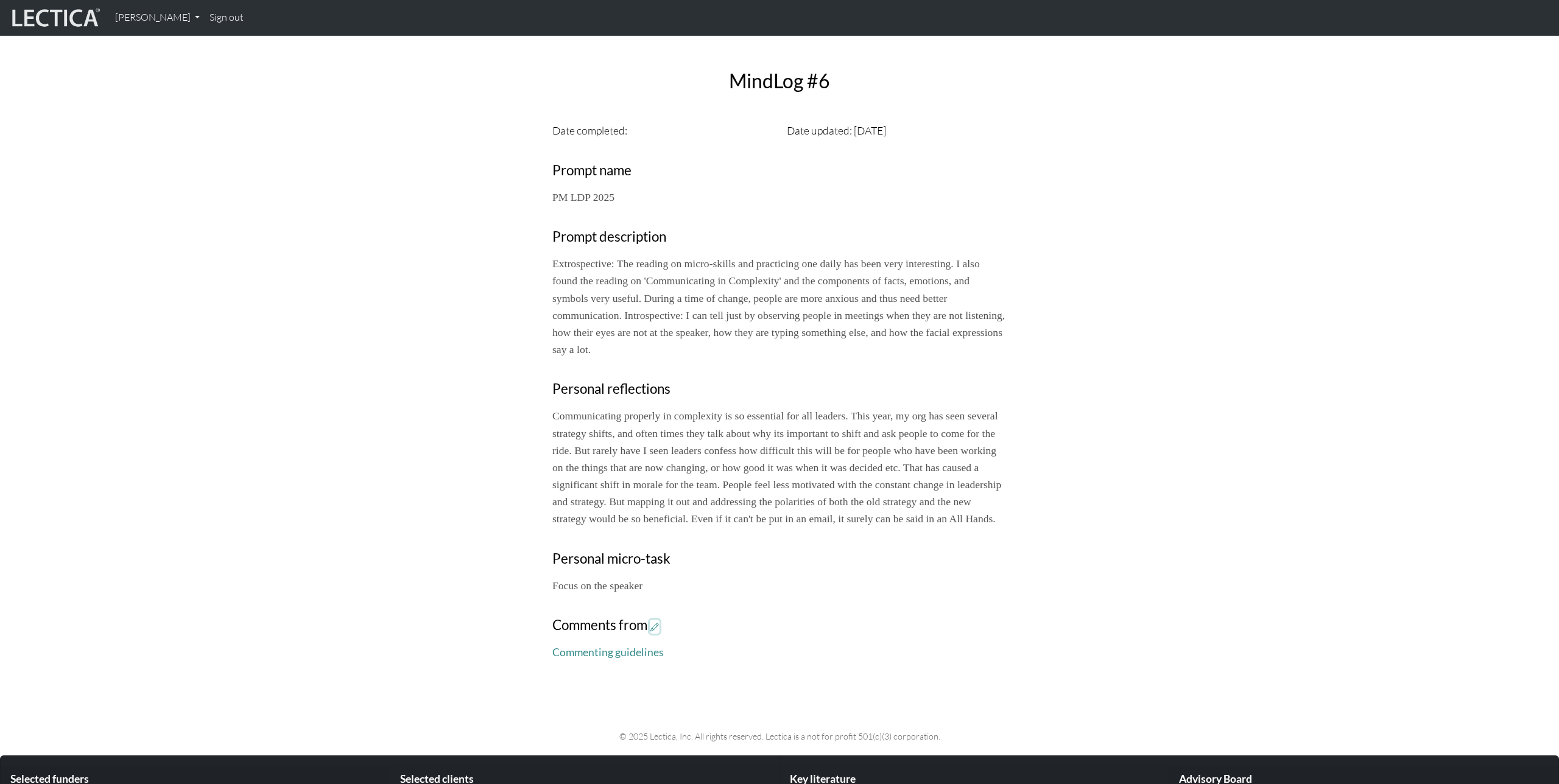
click at [658, 632] on icon at bounding box center [654, 627] width 8 height 10
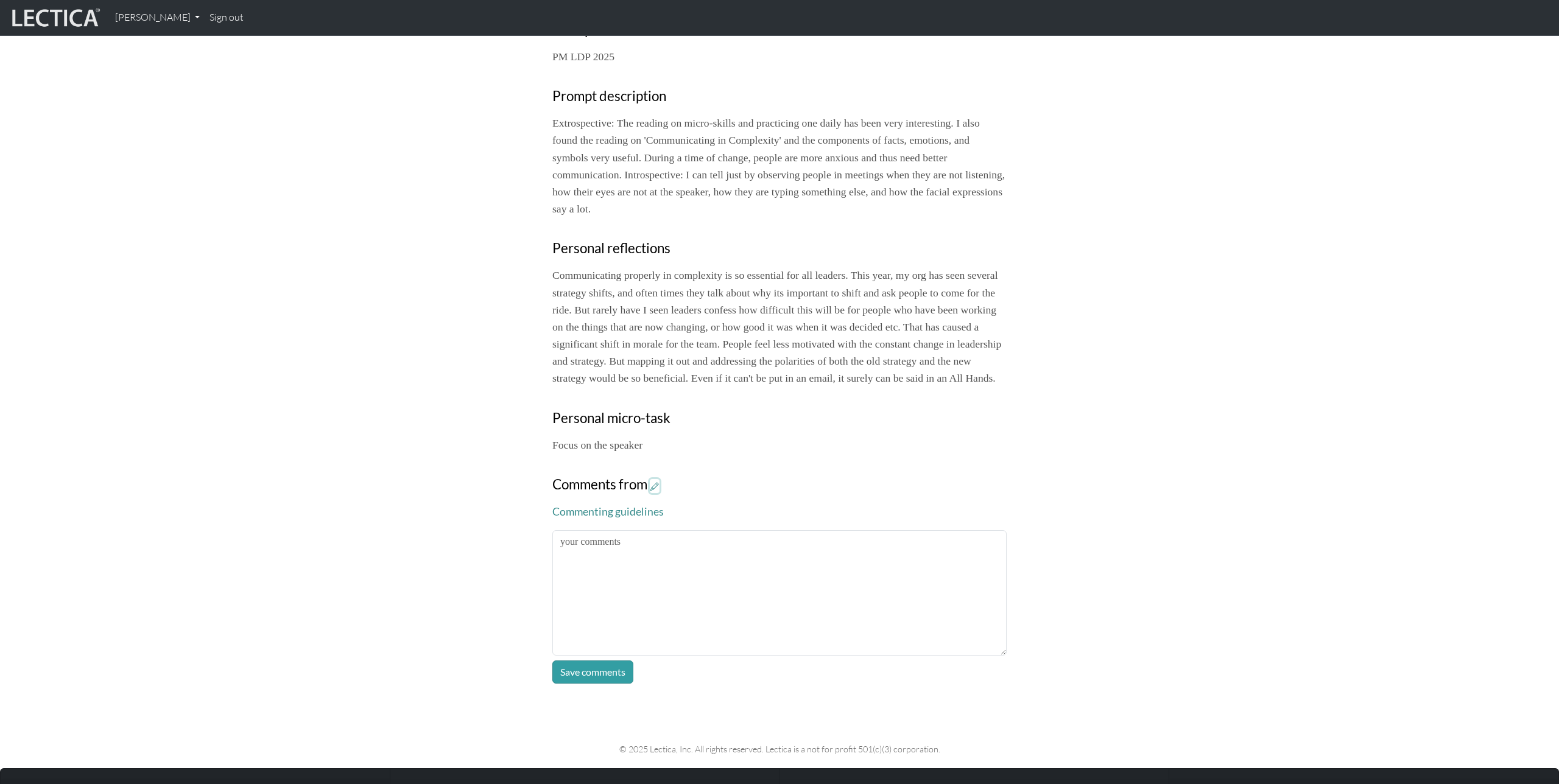
scroll to position [479, 0]
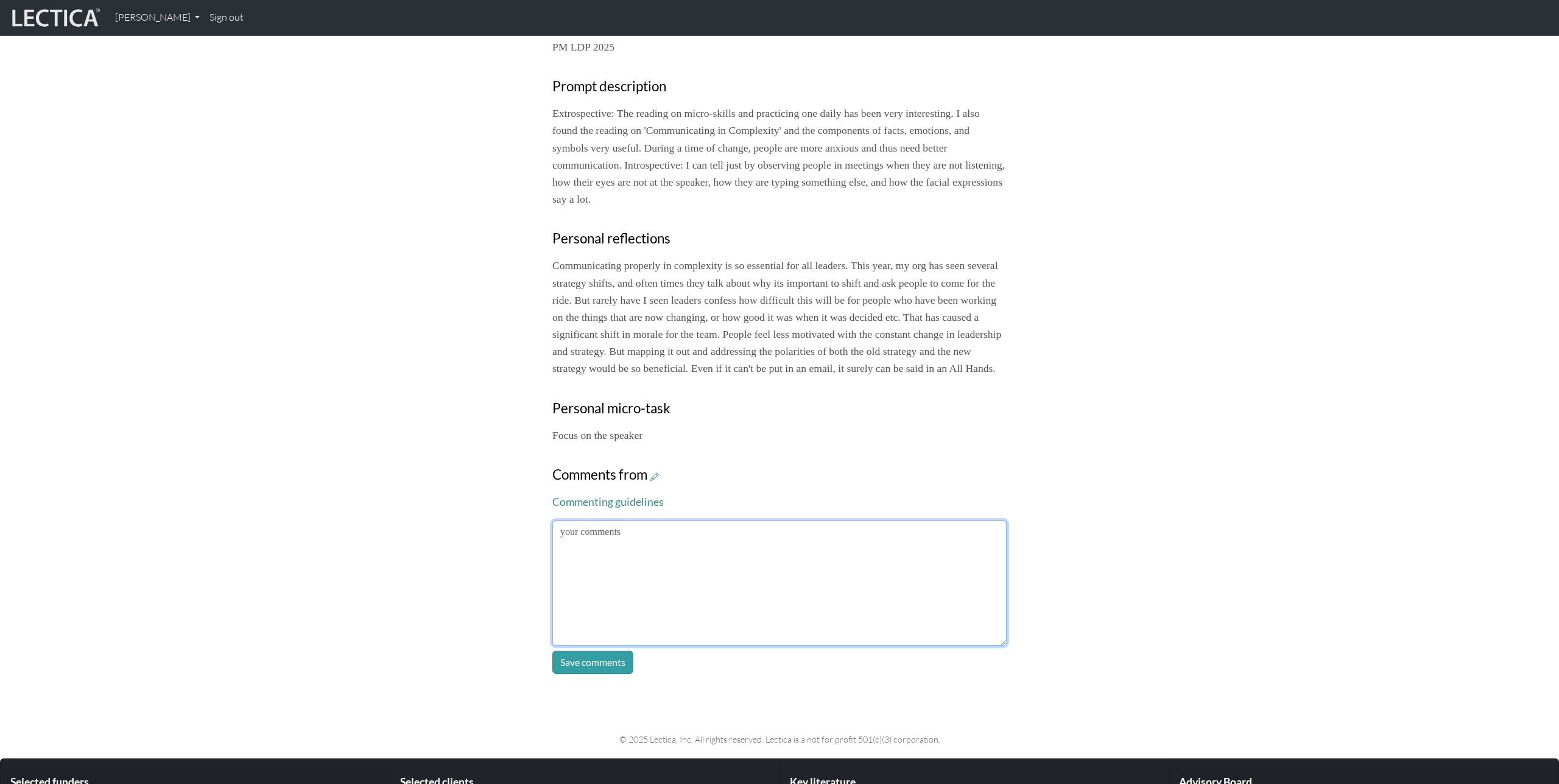
click at [827, 565] on textarea at bounding box center [780, 583] width 454 height 125
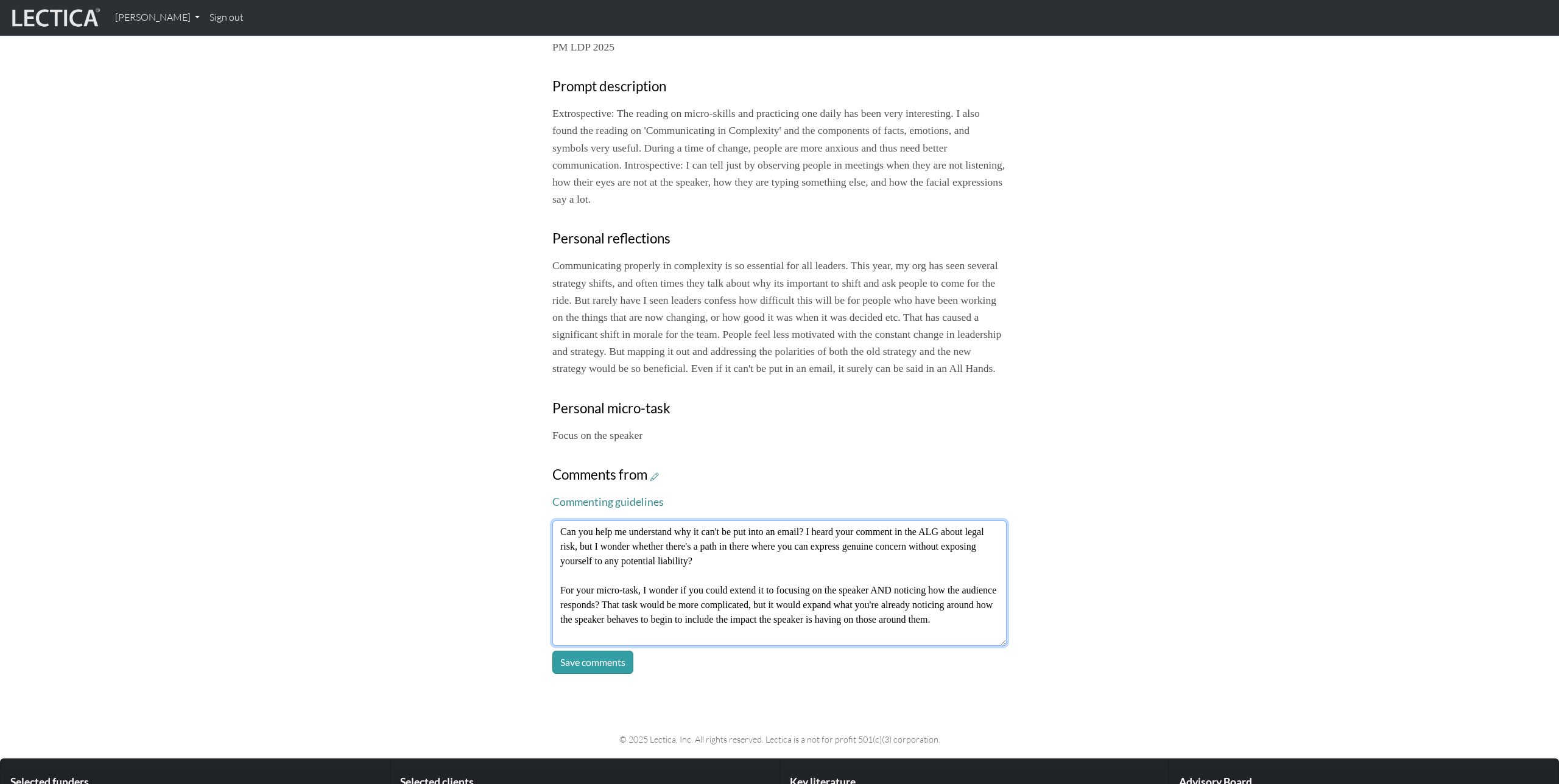
type textarea "Can you help me understand why it can't be put into an email? I heard your comm…"
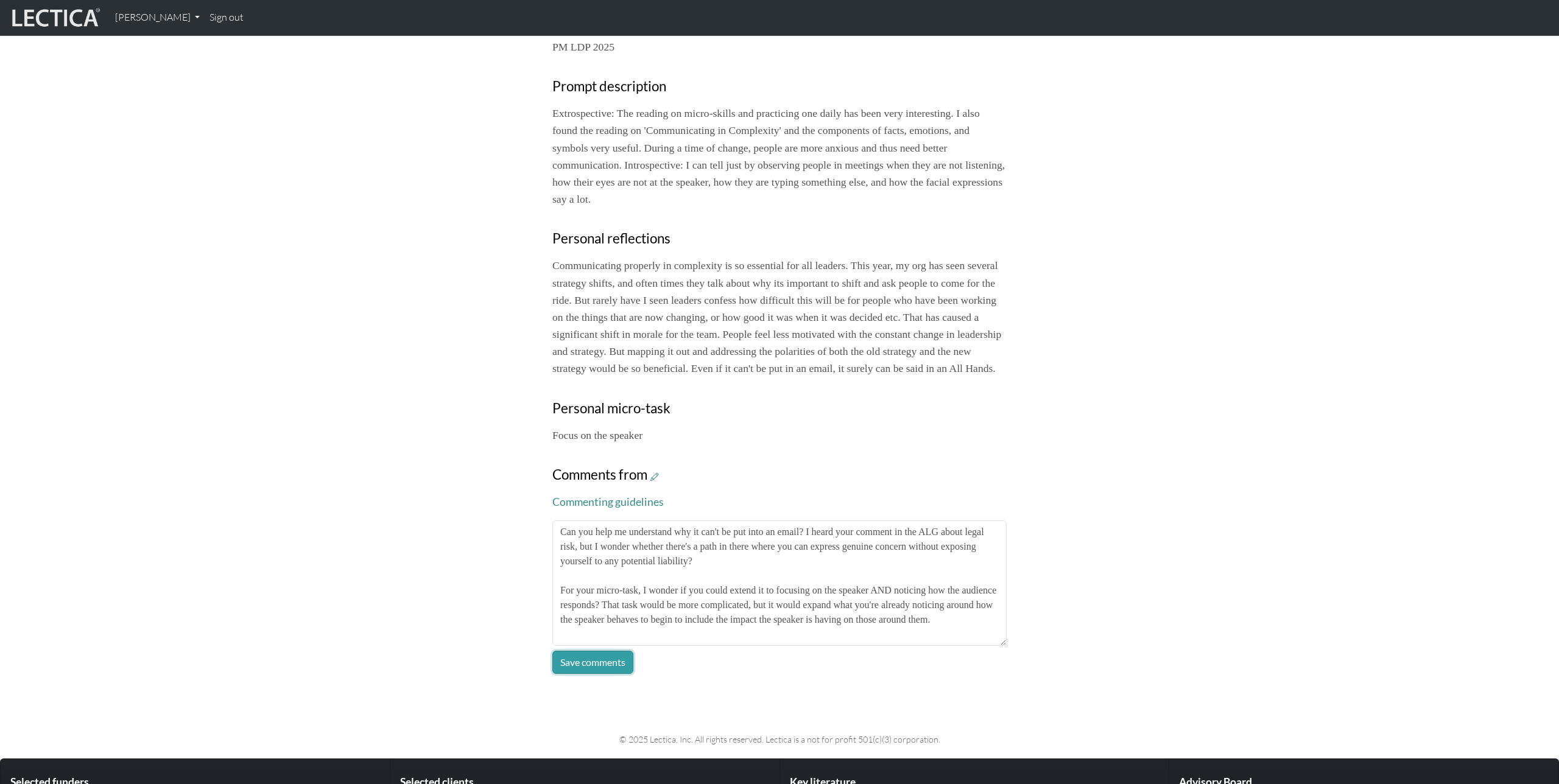
click button "Save comments" at bounding box center [593, 662] width 81 height 23
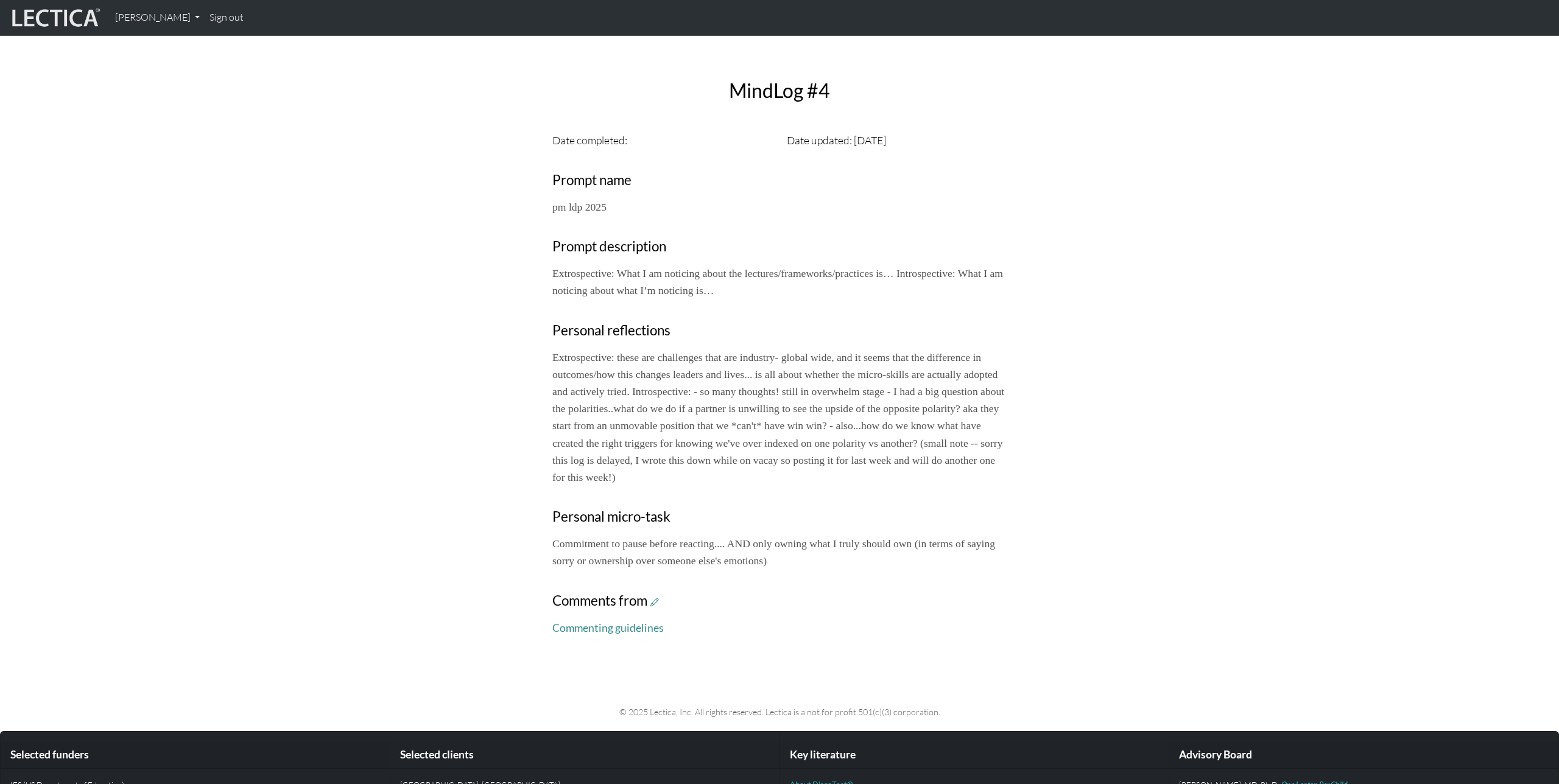
scroll to position [322, 0]
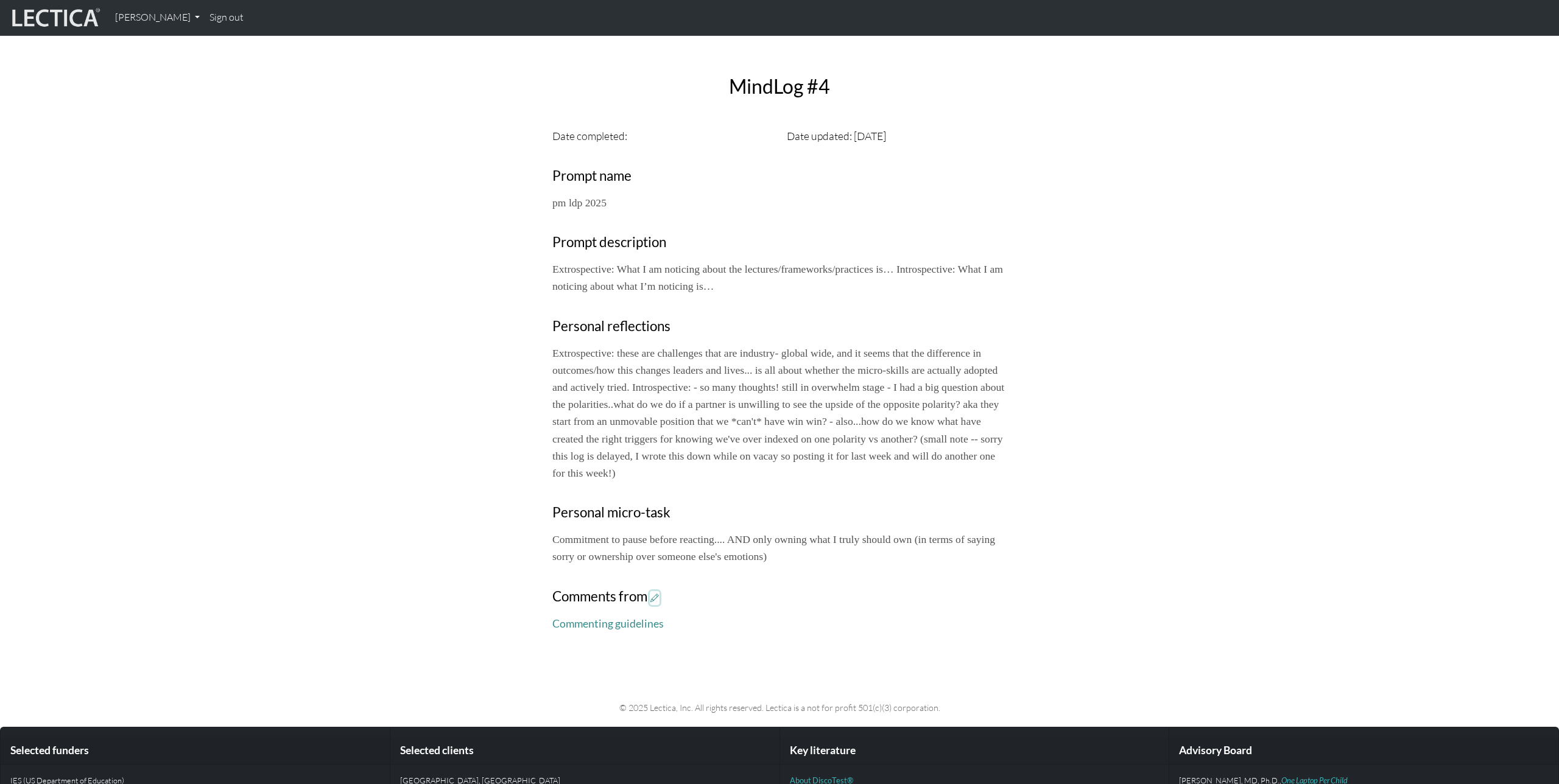
click at [653, 603] on icon at bounding box center [654, 598] width 8 height 10
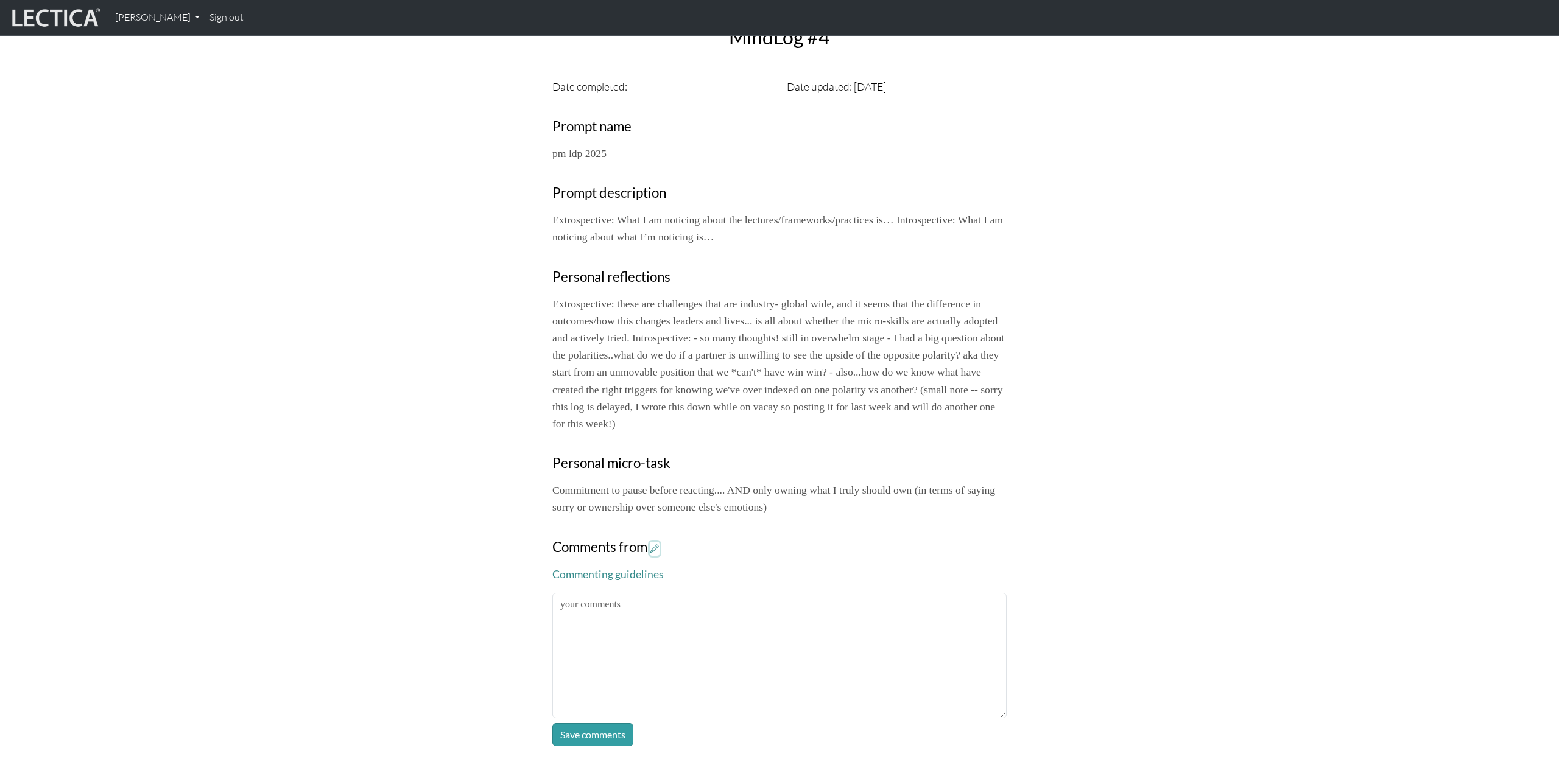
scroll to position [443, 0]
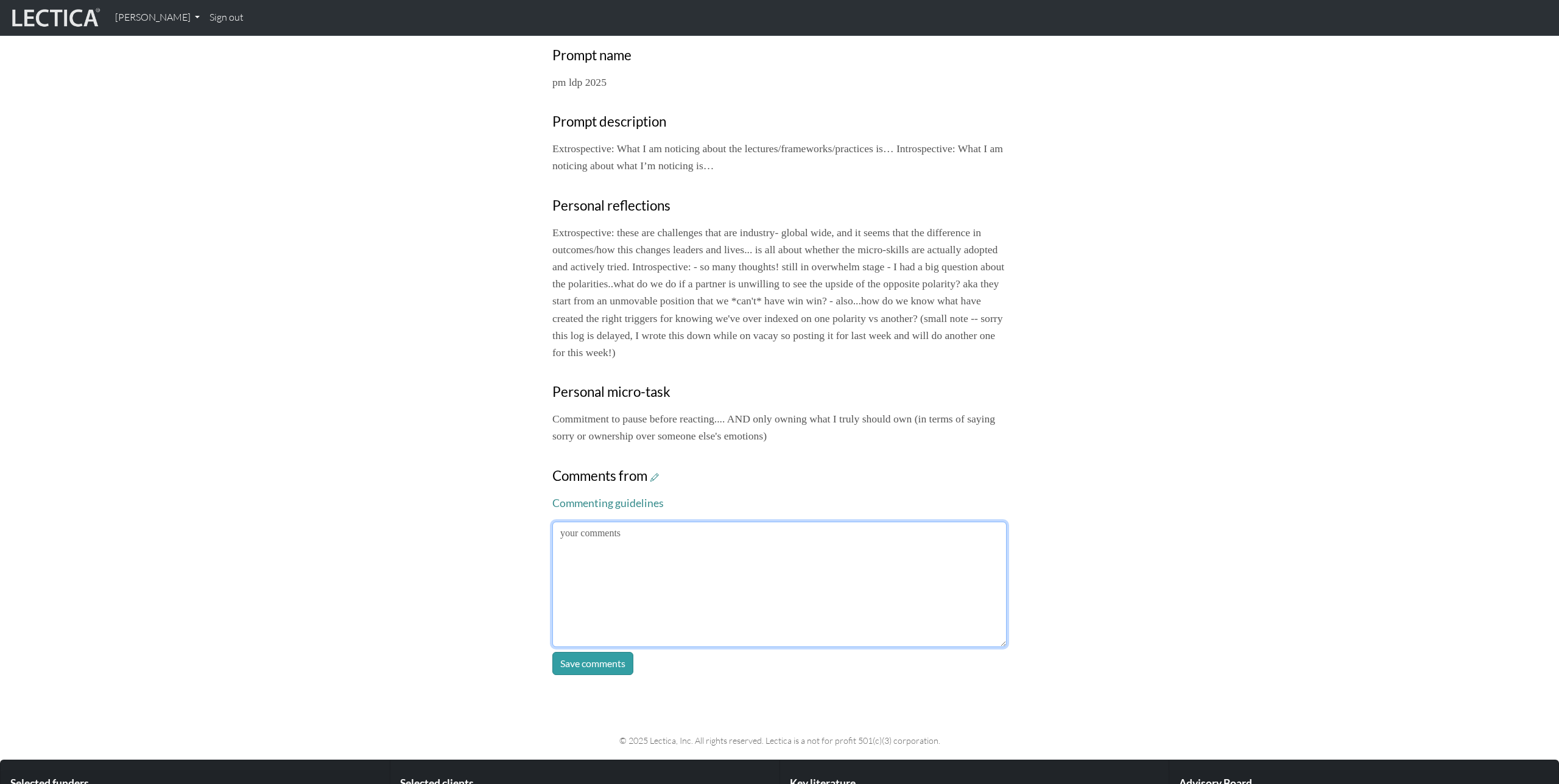
click at [769, 558] on textarea at bounding box center [780, 584] width 454 height 125
click at [793, 583] on textarea at bounding box center [780, 584] width 454 height 125
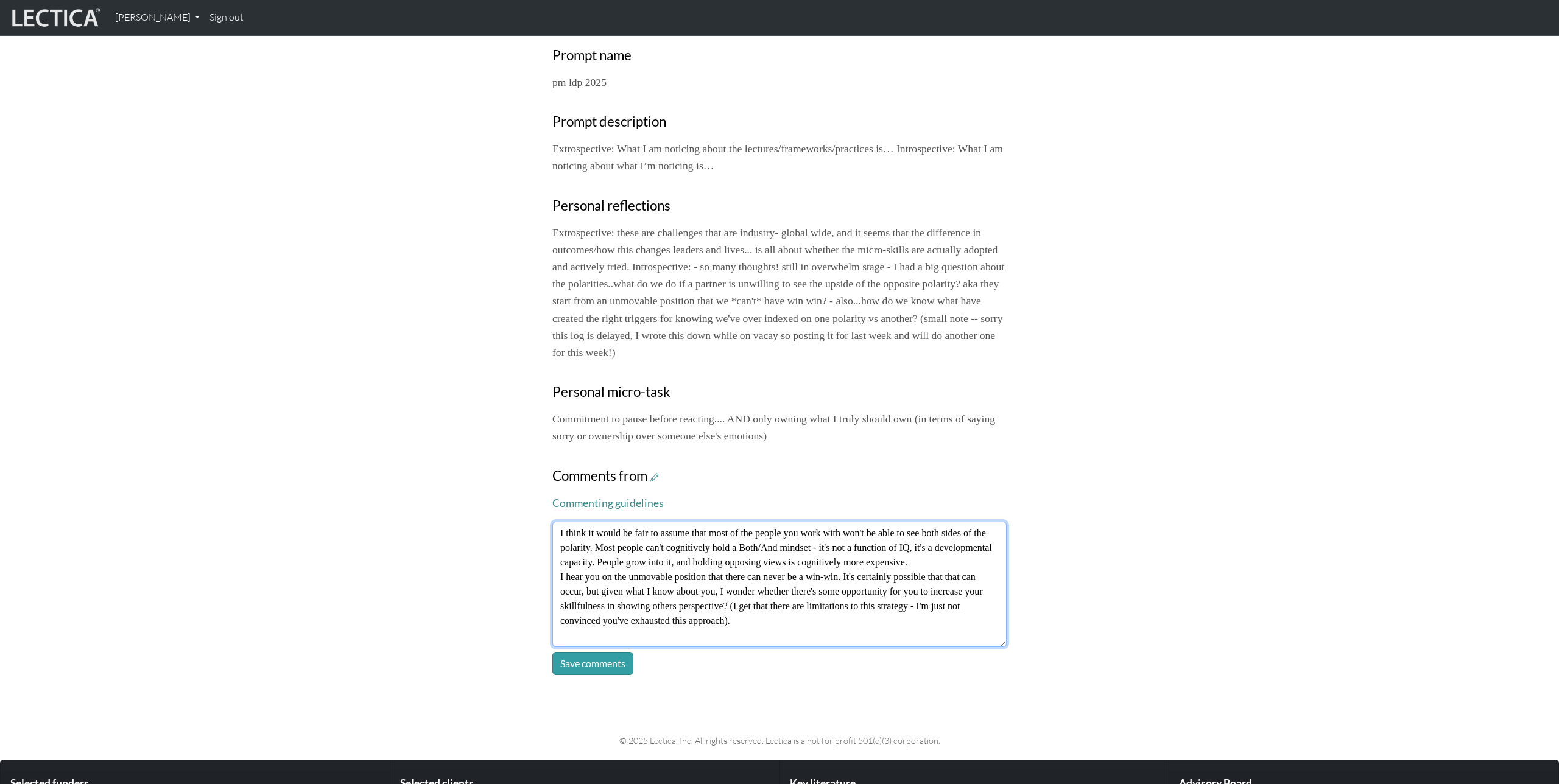
type textarea "I think it would be fair to assume that most of the people you work with won't …"
